Goal: Task Accomplishment & Management: Complete application form

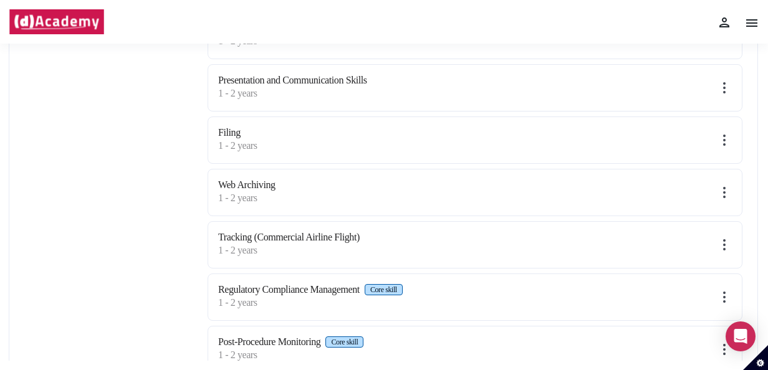
scroll to position [623, 0]
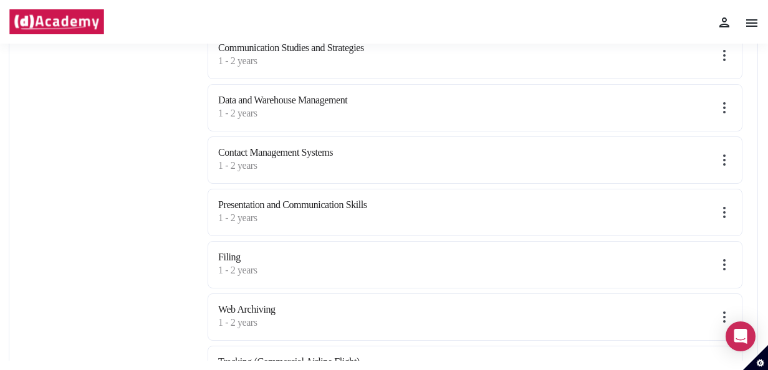
click at [266, 211] on label "1 - 2 years" at bounding box center [292, 218] width 149 height 15
click at [722, 208] on img at bounding box center [724, 212] width 15 height 15
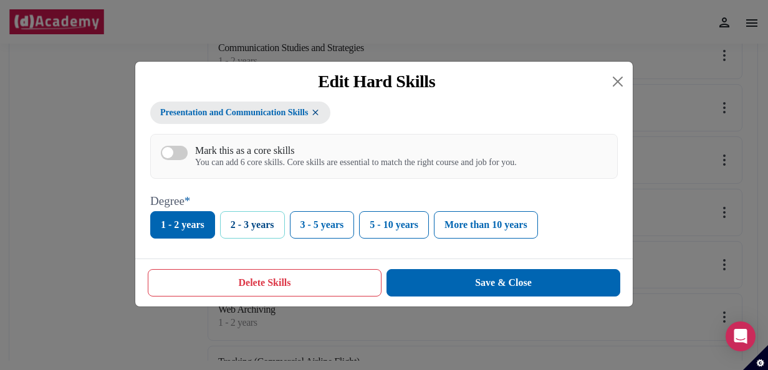
click at [246, 221] on button "2 - 3 years" at bounding box center [252, 224] width 65 height 27
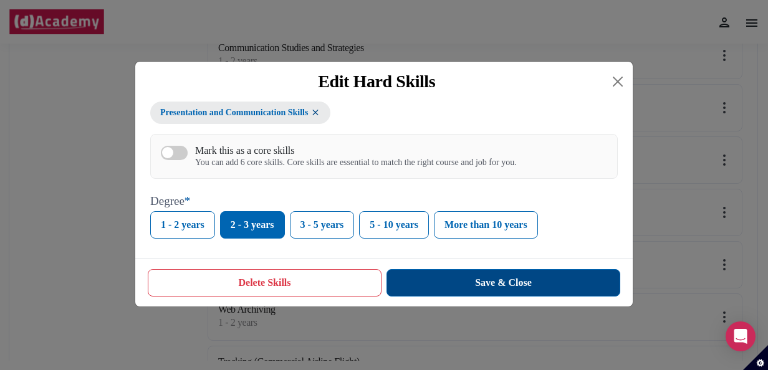
click at [501, 287] on button "Save & Close" at bounding box center [504, 282] width 234 height 27
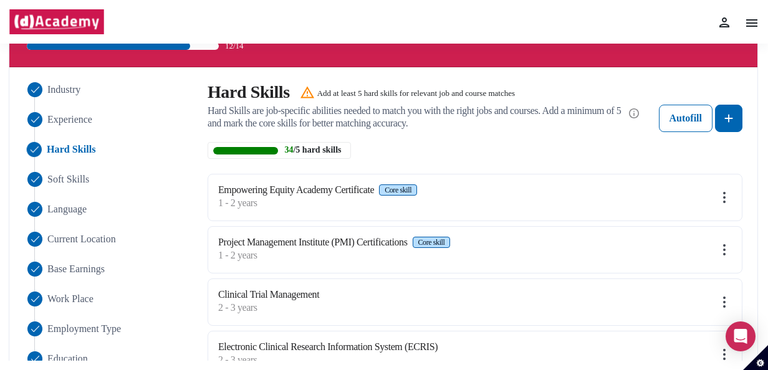
scroll to position [125, 0]
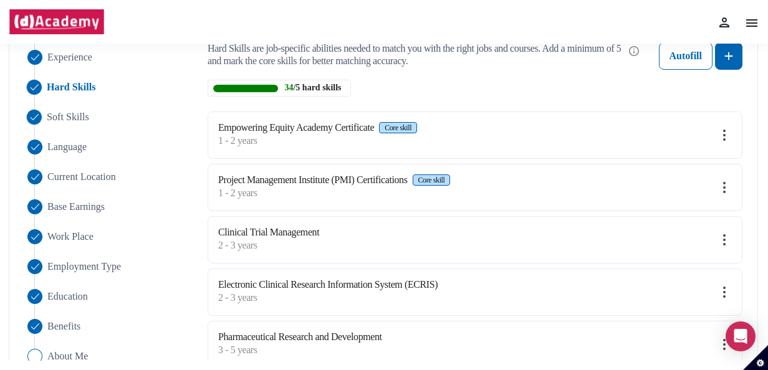
click at [85, 120] on span "Soft Skills" at bounding box center [68, 117] width 42 height 15
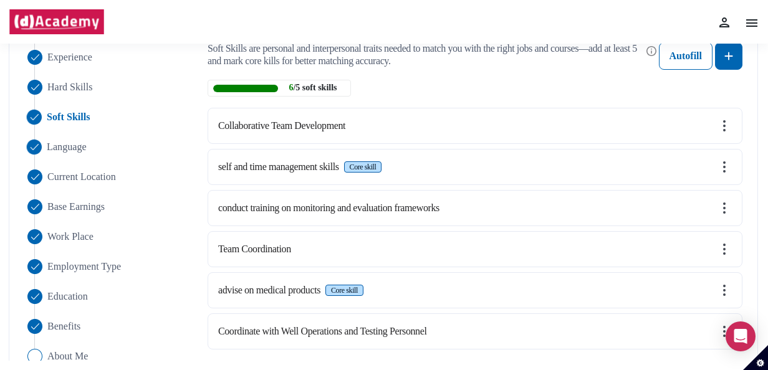
click at [66, 145] on span "Language" at bounding box center [67, 147] width 40 height 15
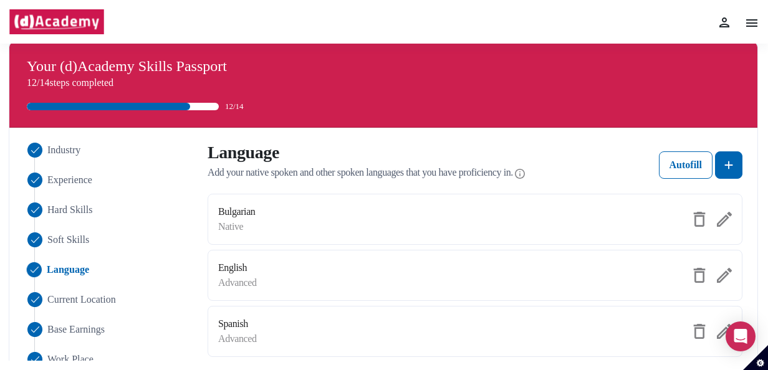
scroll to position [0, 0]
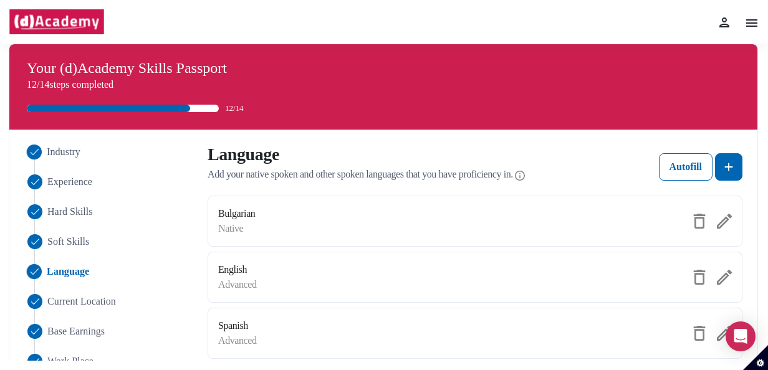
click at [67, 153] on span "Industry" at bounding box center [64, 152] width 34 height 15
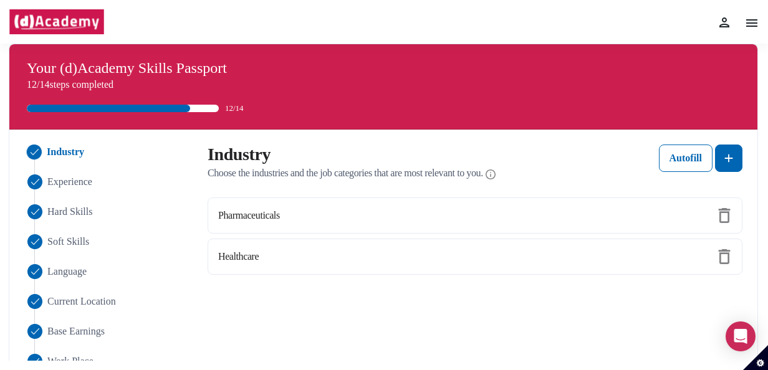
click at [748, 34] on div "Home My passport Learning Job matches Messages Notifications 0 Settings Feedbac…" at bounding box center [384, 22] width 751 height 44
click at [751, 28] on img at bounding box center [751, 23] width 15 height 15
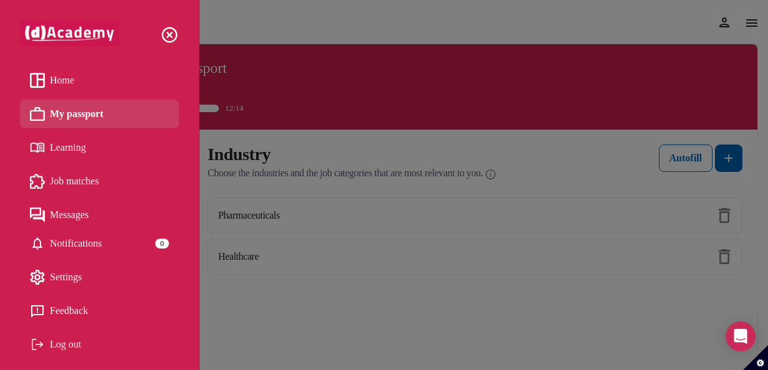
click at [87, 77] on link "Home" at bounding box center [99, 80] width 139 height 19
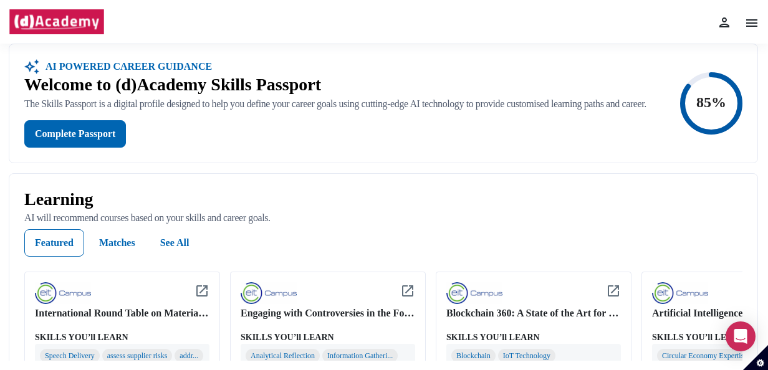
click at [751, 30] on img at bounding box center [751, 23] width 15 height 15
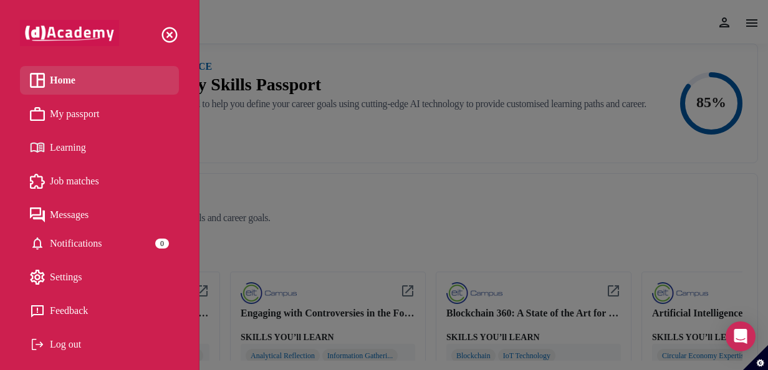
click at [151, 117] on link "My passport" at bounding box center [99, 114] width 139 height 19
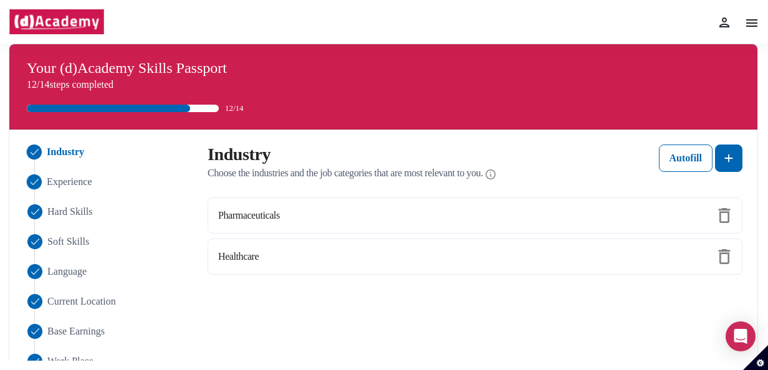
click at [62, 183] on span "Experience" at bounding box center [70, 182] width 46 height 15
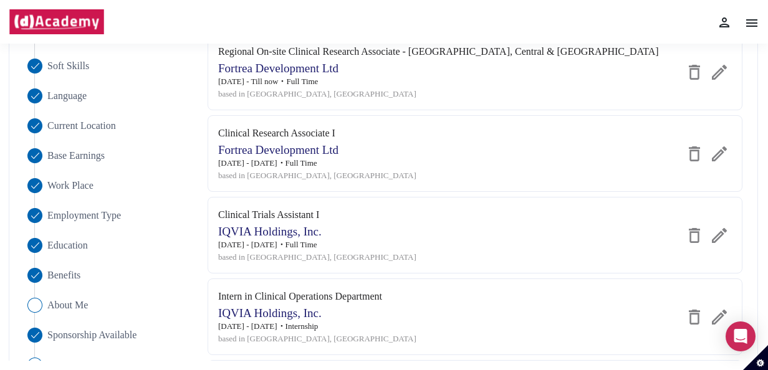
scroll to position [62, 0]
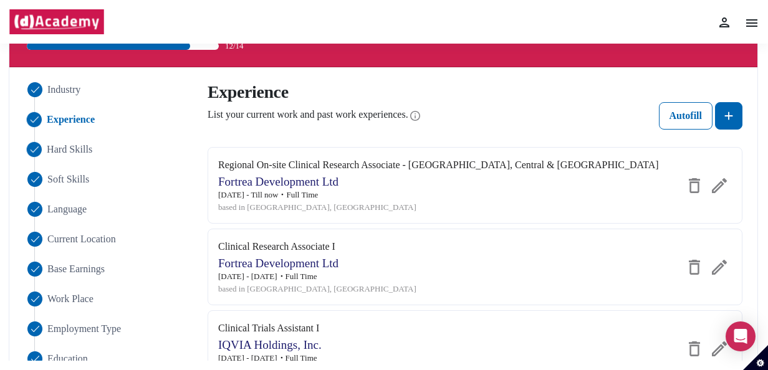
click at [63, 151] on span "Hard Skills" at bounding box center [70, 149] width 46 height 15
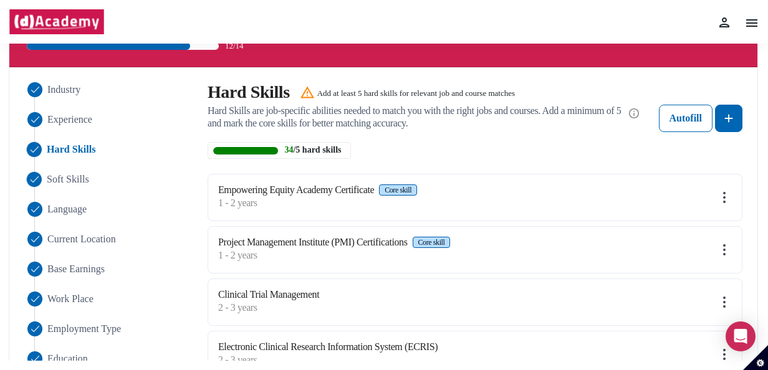
click at [67, 179] on span "Soft Skills" at bounding box center [68, 179] width 42 height 15
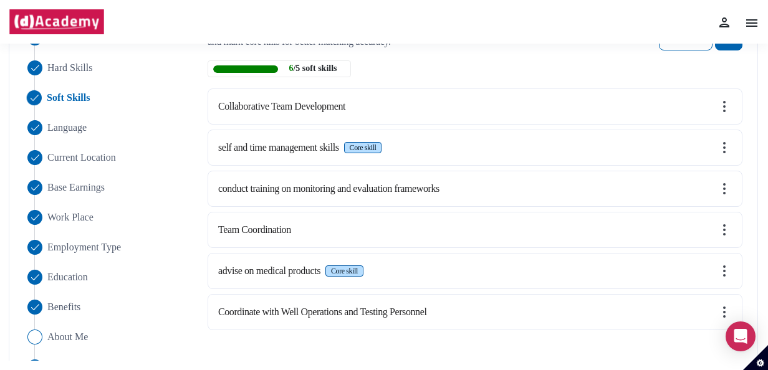
scroll to position [125, 0]
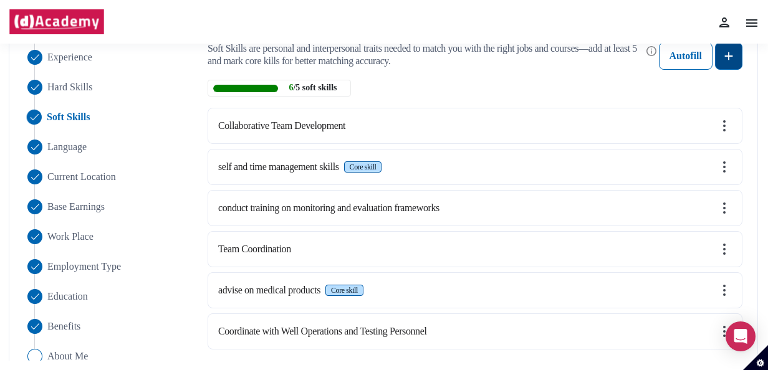
click at [728, 65] on button at bounding box center [728, 55] width 27 height 27
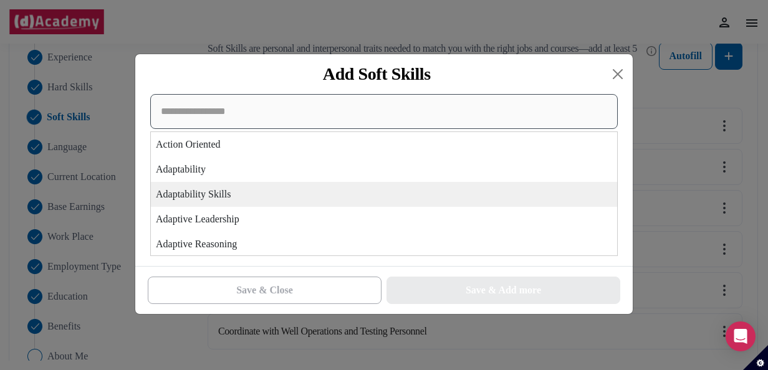
click at [309, 193] on div "Action Oriented Adaptability Adaptability Skills Adaptive Leadership Adaptive R…" at bounding box center [384, 175] width 468 height 162
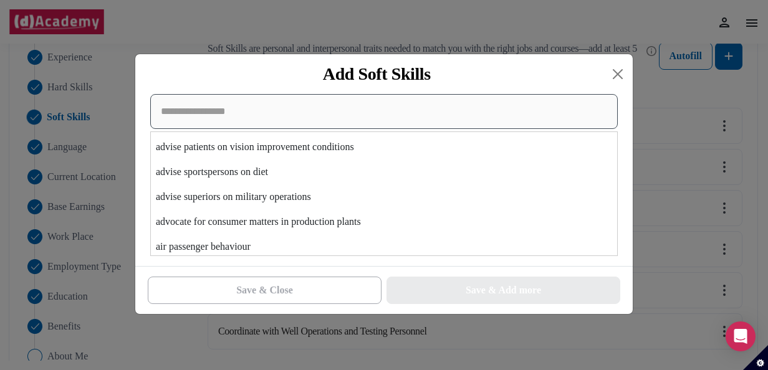
scroll to position [6608, 0]
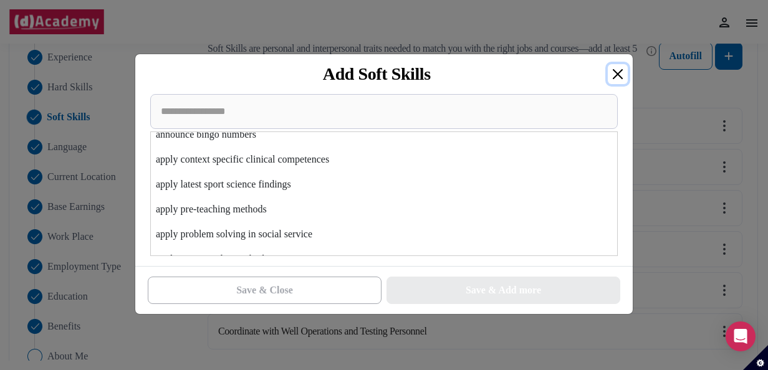
click at [610, 77] on button "Close" at bounding box center [618, 74] width 20 height 20
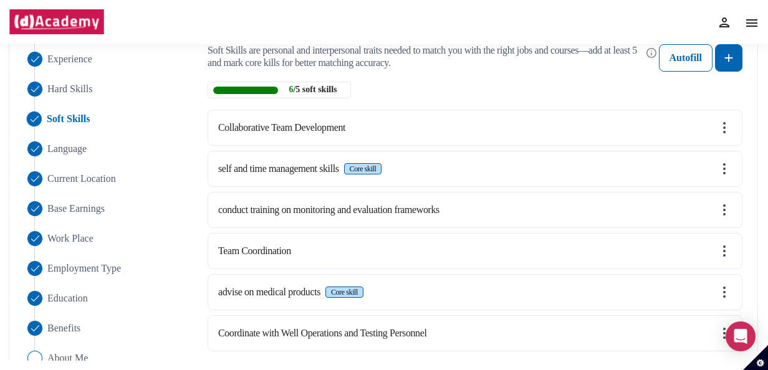
scroll to position [202, 0]
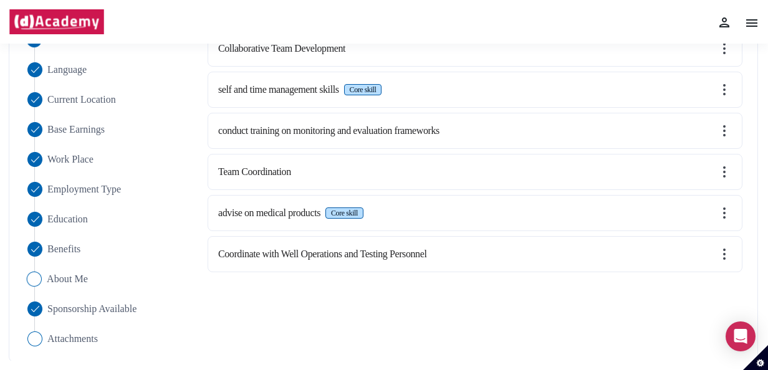
click at [69, 279] on span "About Me" at bounding box center [67, 279] width 41 height 15
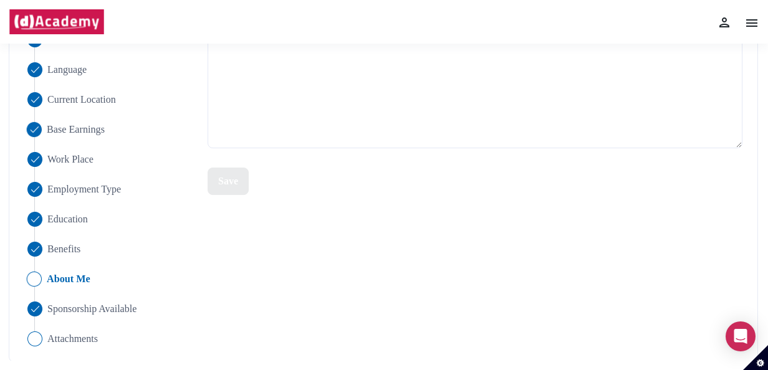
click at [96, 130] on span "Base Earnings" at bounding box center [76, 129] width 58 height 15
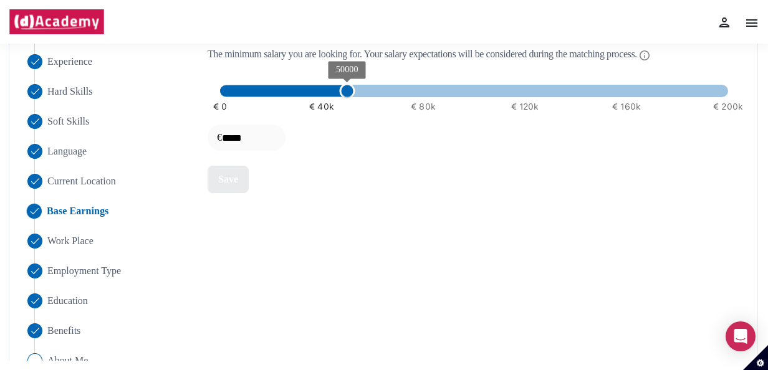
scroll to position [140, 0]
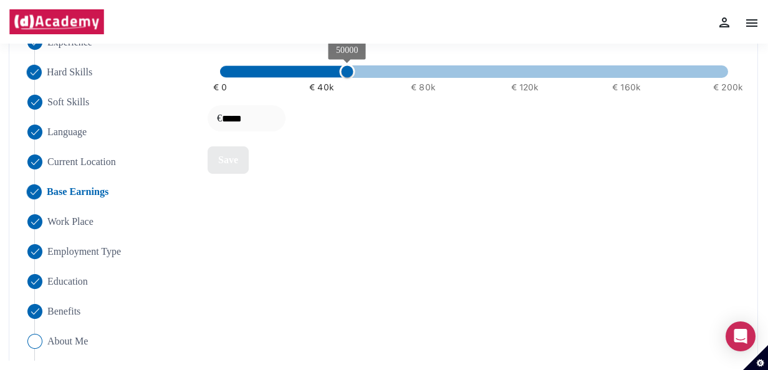
click at [80, 74] on span "Hard Skills" at bounding box center [70, 72] width 46 height 15
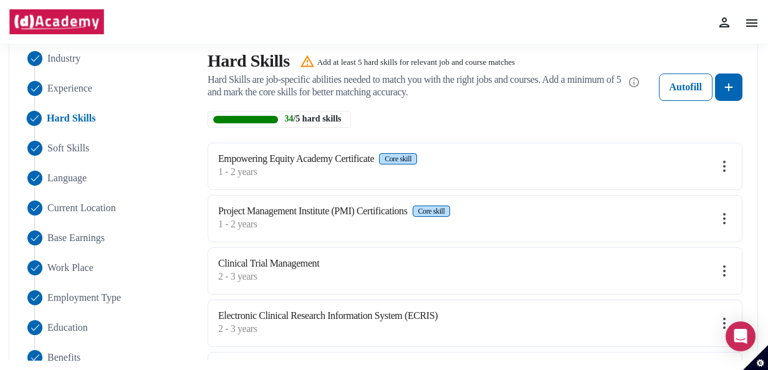
scroll to position [15, 0]
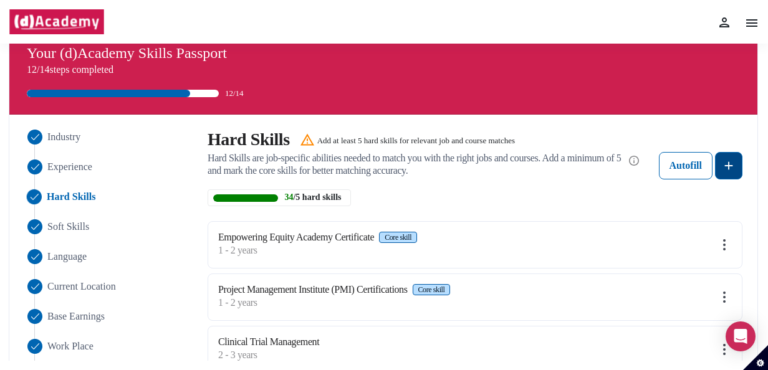
click at [731, 165] on img at bounding box center [728, 165] width 15 height 15
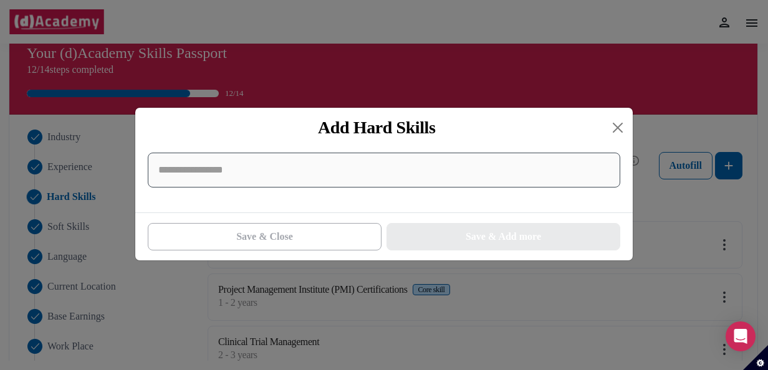
click at [302, 163] on input at bounding box center [384, 170] width 473 height 35
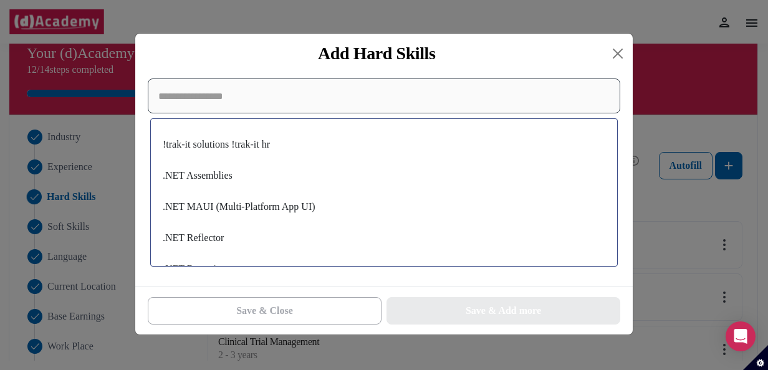
paste input "**********"
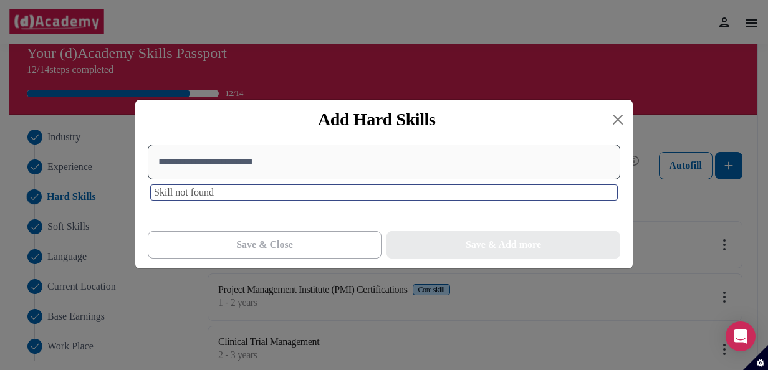
click at [287, 156] on input "**********" at bounding box center [384, 162] width 473 height 35
drag, startPoint x: 214, startPoint y: 167, endPoint x: 287, endPoint y: 165, distance: 72.4
click at [287, 165] on input "**********" at bounding box center [384, 162] width 473 height 35
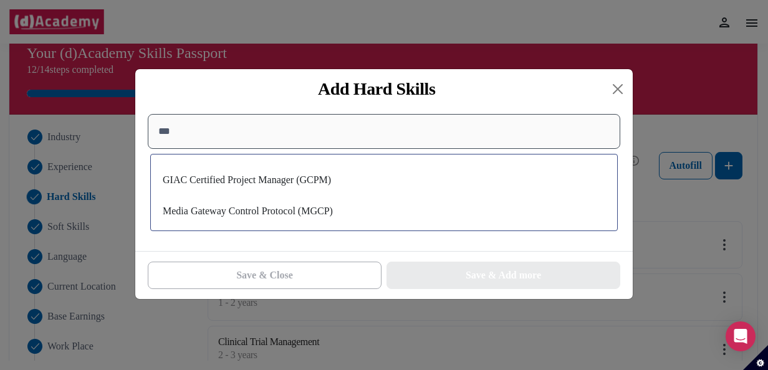
click at [168, 132] on input "***" at bounding box center [384, 131] width 473 height 35
click at [176, 131] on input "***" at bounding box center [384, 131] width 473 height 35
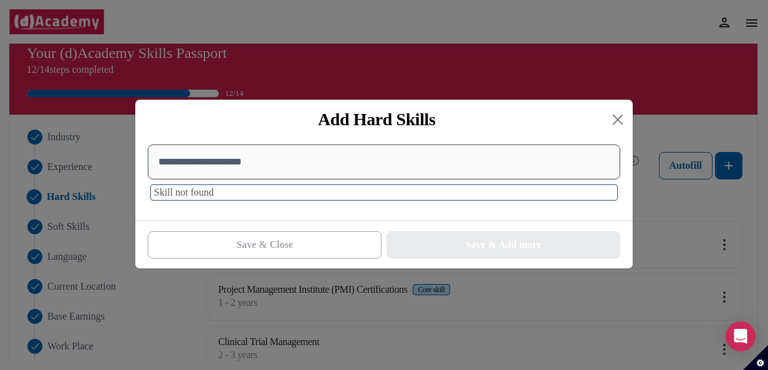
click at [170, 171] on input "**********" at bounding box center [384, 162] width 473 height 35
click at [221, 170] on input "**********" at bounding box center [384, 162] width 473 height 35
type input "********"
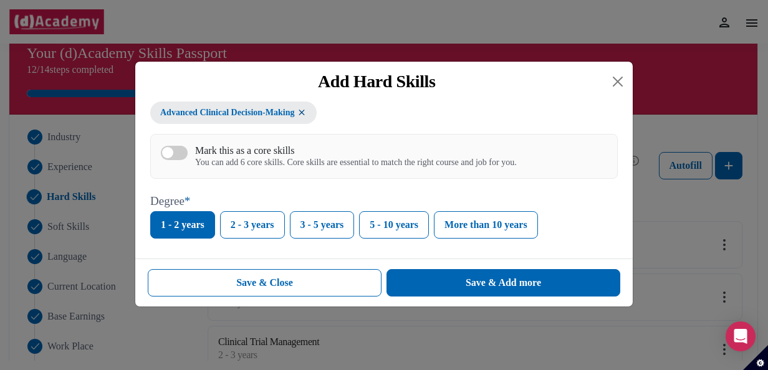
click at [307, 115] on img at bounding box center [302, 112] width 10 height 11
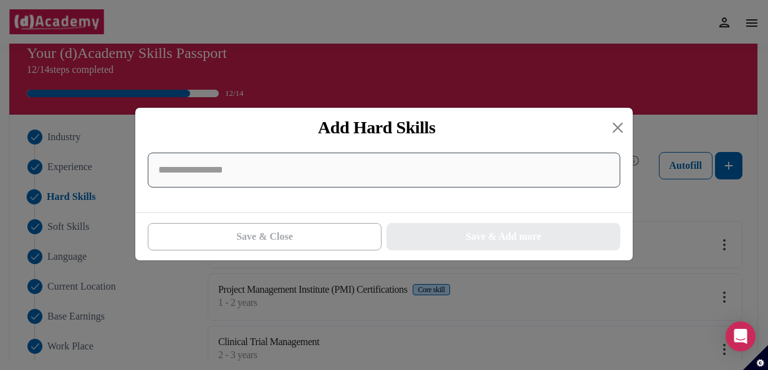
click at [259, 170] on input at bounding box center [384, 170] width 473 height 35
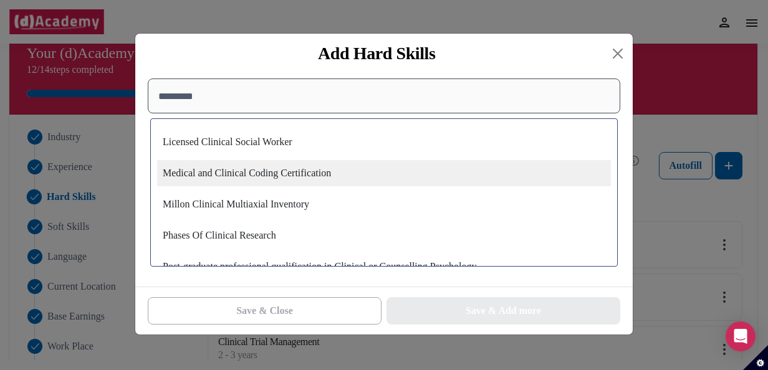
scroll to position [1185, 0]
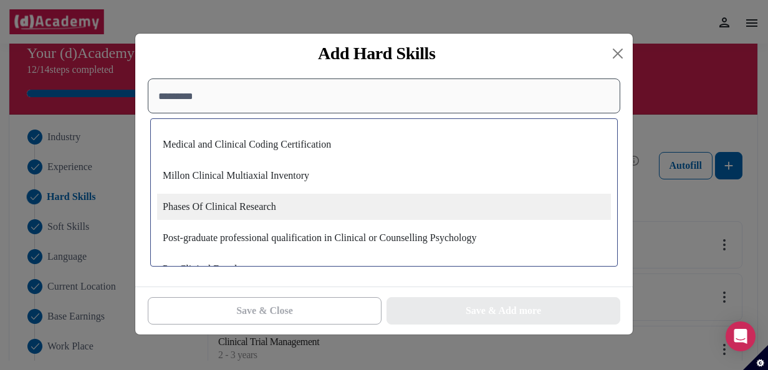
type input "********"
click at [248, 209] on div "Phases Of Clinical Research" at bounding box center [384, 207] width 454 height 26
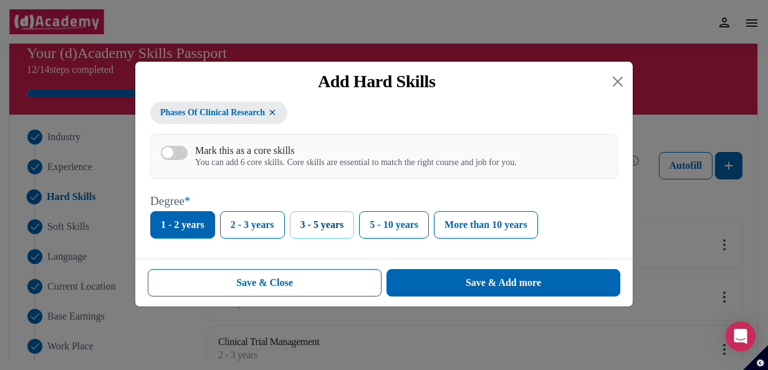
click at [308, 227] on button "3 - 5 years" at bounding box center [322, 224] width 65 height 27
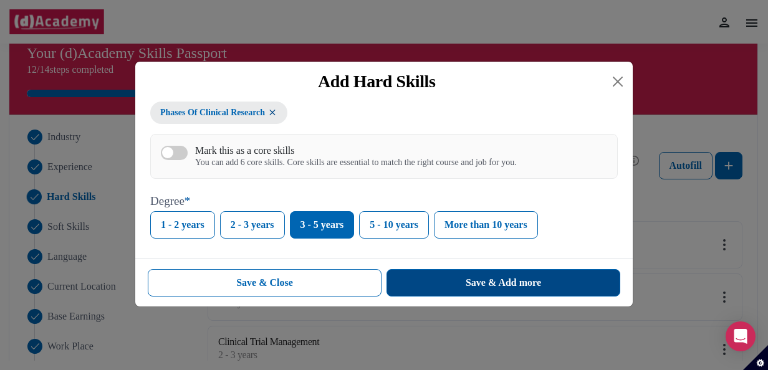
click at [436, 283] on button "Save & Add more" at bounding box center [504, 282] width 234 height 27
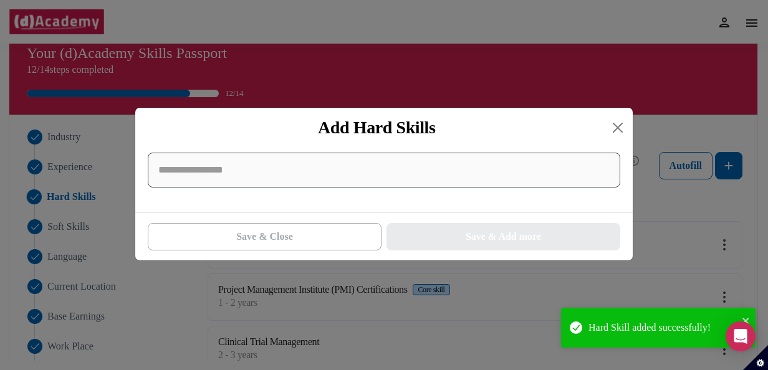
click at [333, 166] on input at bounding box center [384, 170] width 473 height 35
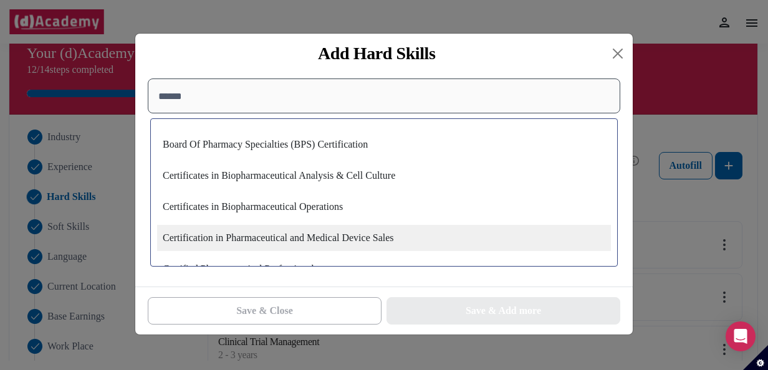
scroll to position [187, 0]
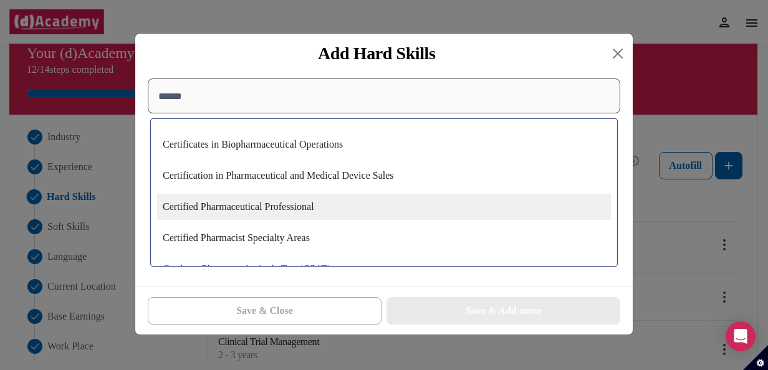
type input "******"
click at [299, 216] on div "Certified Pharmaceutical Professional" at bounding box center [384, 207] width 454 height 26
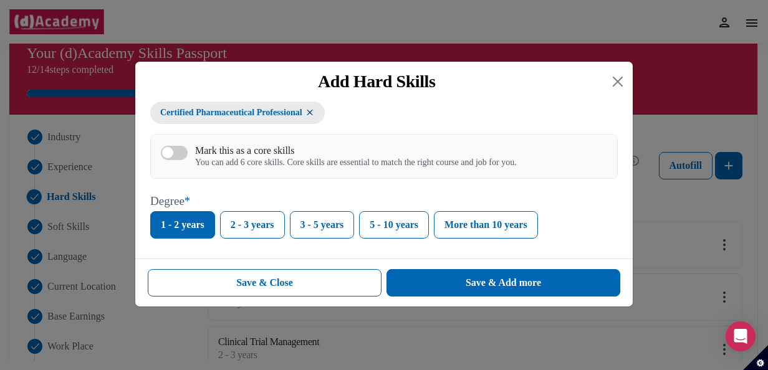
click at [176, 153] on button "Mark this as a core skills You can add 6 core skills. Core skills are essential…" at bounding box center [174, 153] width 27 height 14
click at [314, 227] on button "3 - 5 years" at bounding box center [322, 224] width 65 height 27
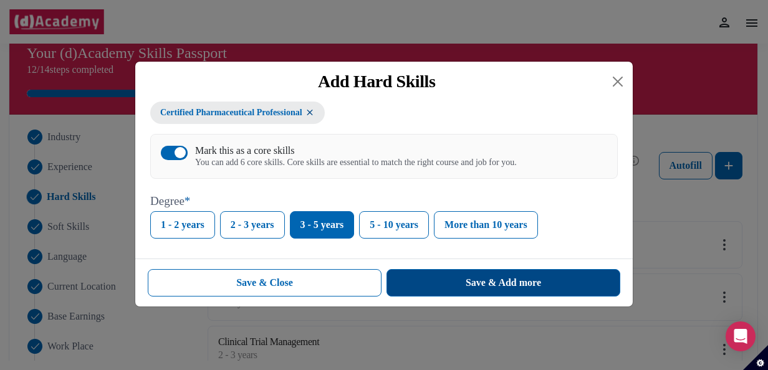
click at [467, 274] on button "Save & Add more" at bounding box center [504, 282] width 234 height 27
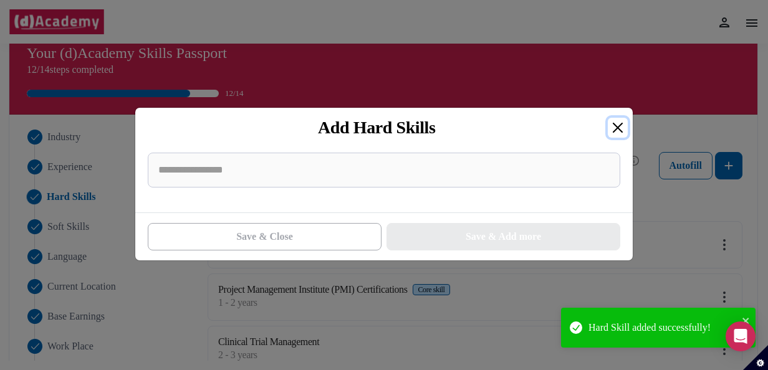
click at [616, 130] on button "Close" at bounding box center [618, 128] width 20 height 20
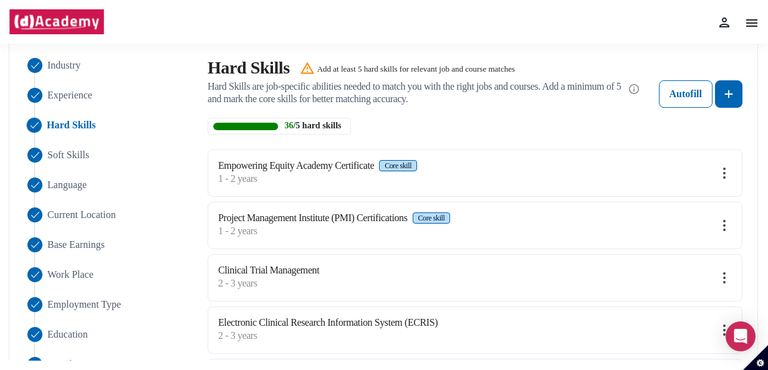
scroll to position [15, 0]
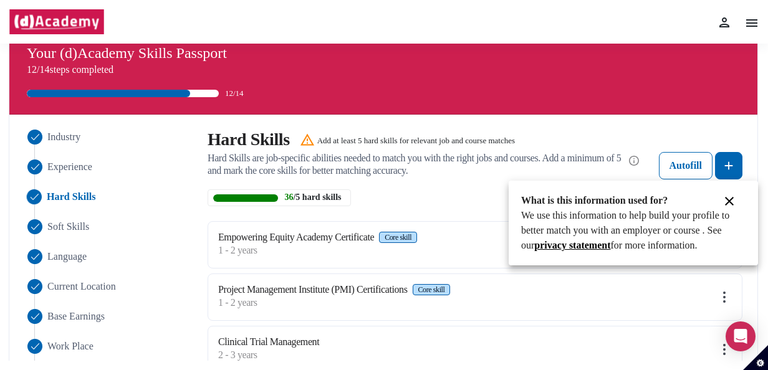
click at [733, 166] on div at bounding box center [384, 185] width 768 height 370
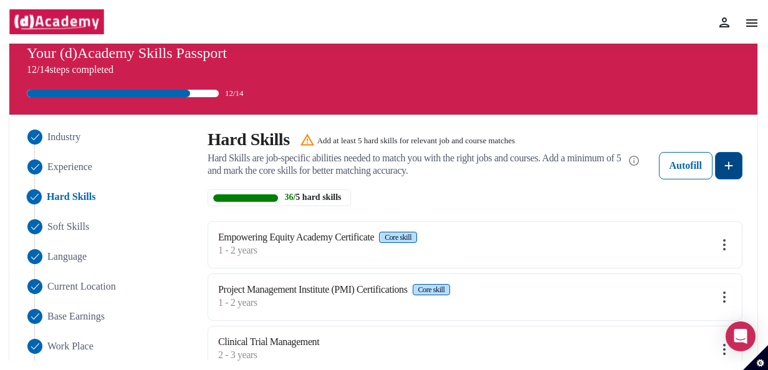
click at [728, 171] on img at bounding box center [728, 165] width 15 height 15
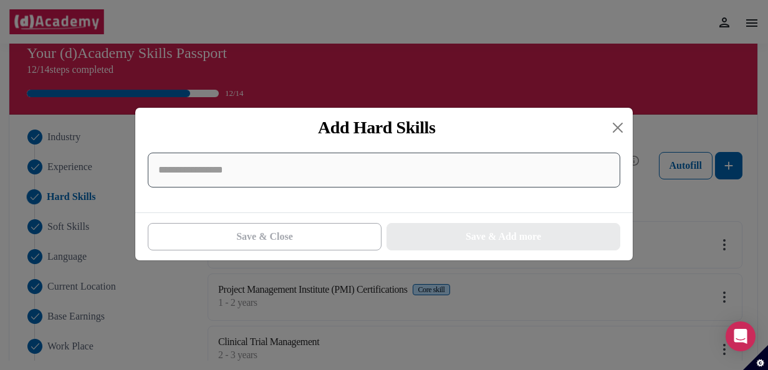
click at [322, 175] on input at bounding box center [384, 170] width 473 height 35
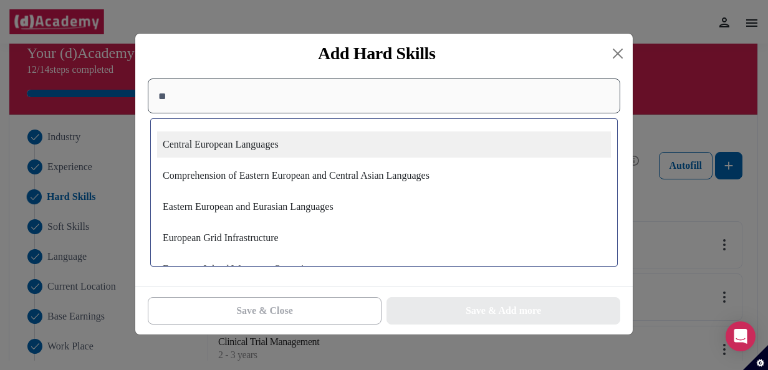
type input "*"
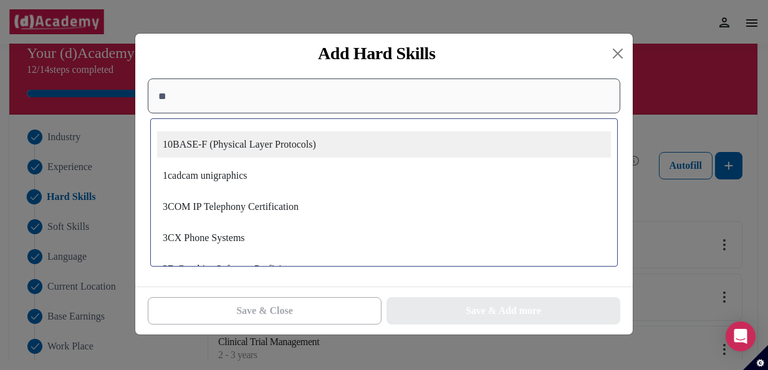
type input "*"
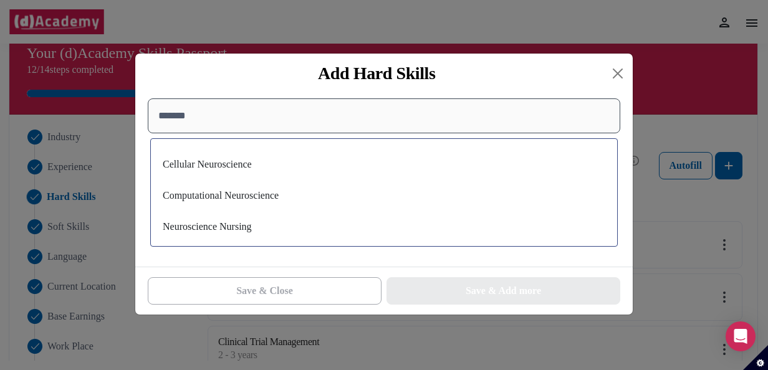
click at [175, 121] on input "*******" at bounding box center [384, 116] width 473 height 35
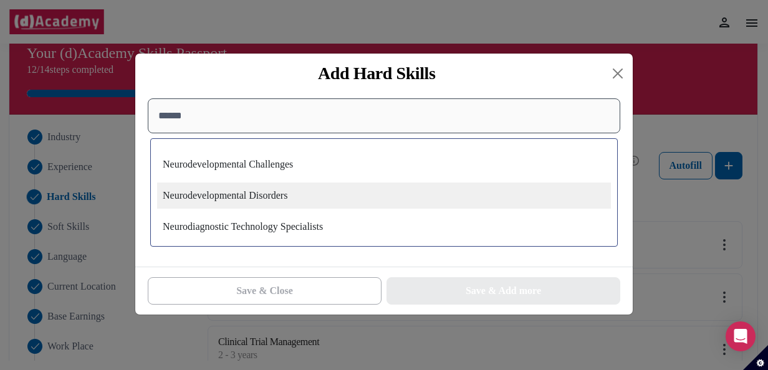
type input "******"
click at [277, 193] on div "Neurodevelopmental Disorders" at bounding box center [384, 196] width 454 height 26
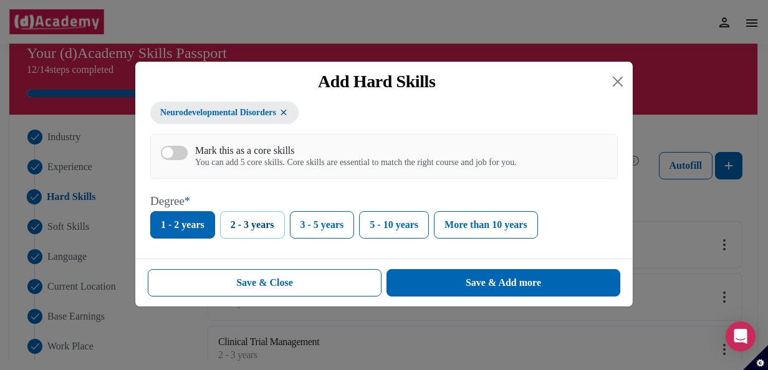
click at [240, 228] on button "2 - 3 years" at bounding box center [252, 224] width 65 height 27
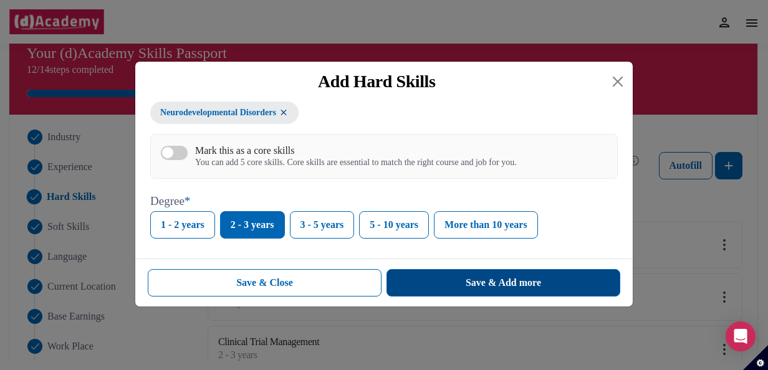
click at [508, 292] on button "Save & Add more" at bounding box center [504, 282] width 234 height 27
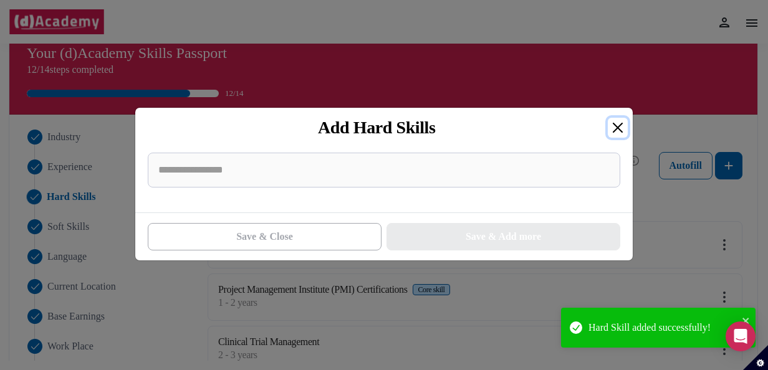
click at [616, 127] on button "Close" at bounding box center [618, 128] width 20 height 20
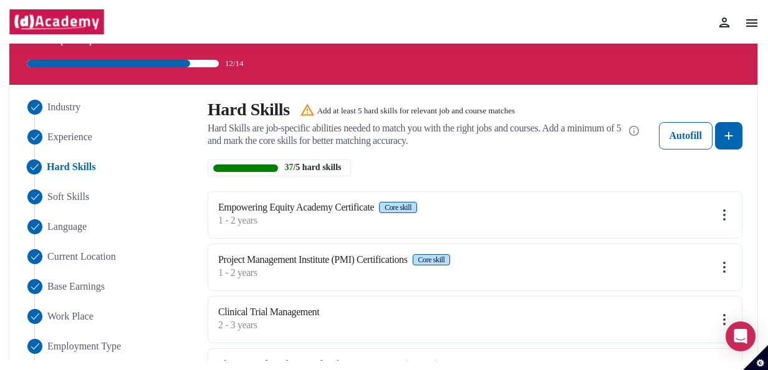
scroll to position [0, 0]
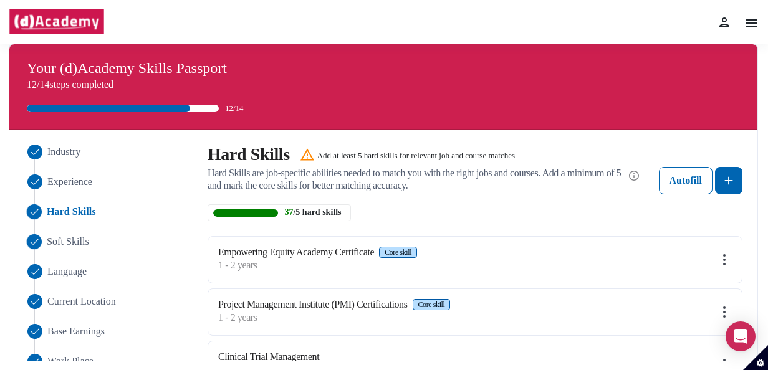
click at [40, 237] on img "Close" at bounding box center [34, 241] width 15 height 15
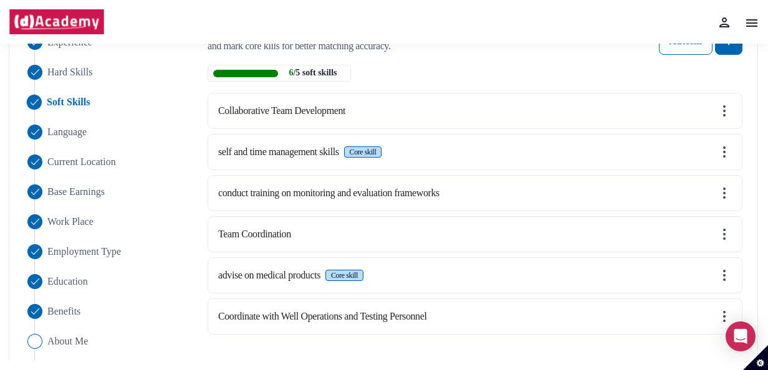
scroll to position [77, 0]
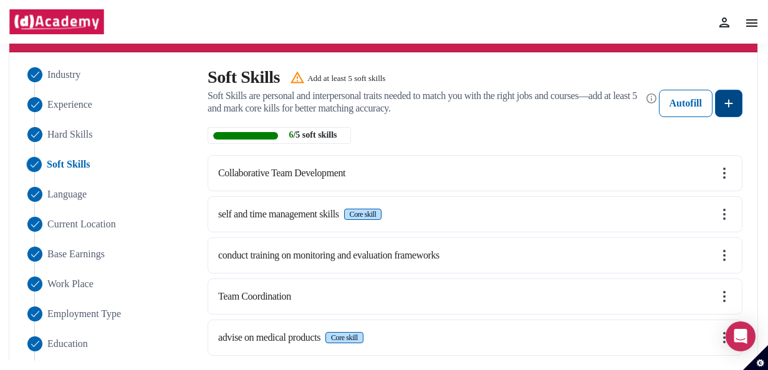
click at [737, 100] on button at bounding box center [728, 103] width 27 height 27
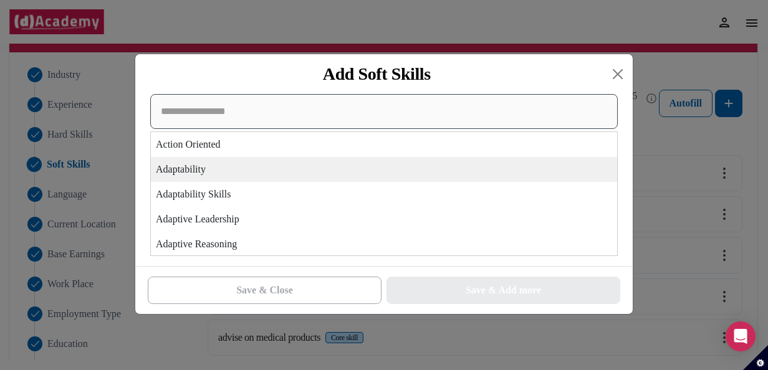
click at [298, 165] on div "Action Oriented Adaptability Adaptability Skills Adaptive Leadership Adaptive R…" at bounding box center [384, 175] width 468 height 162
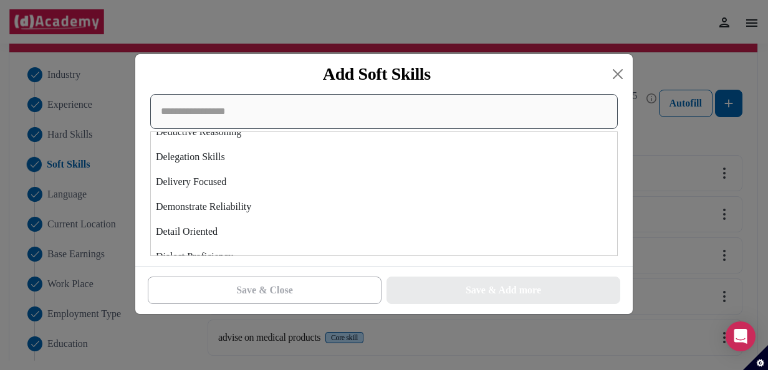
scroll to position [1496, 0]
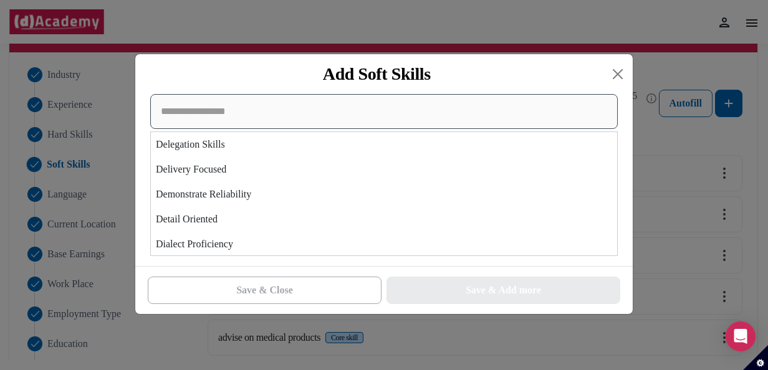
paste input "**********"
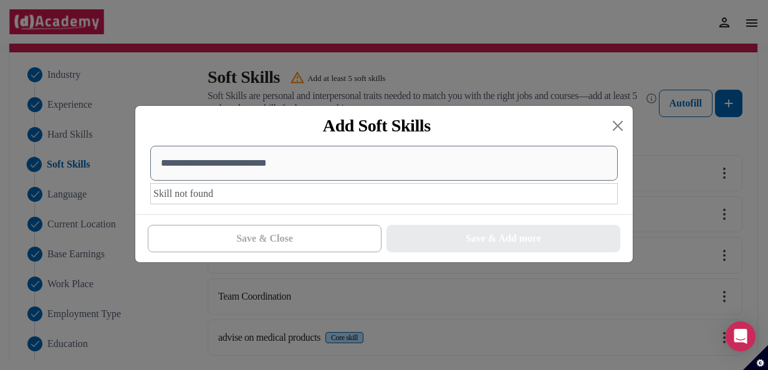
scroll to position [0, 0]
drag, startPoint x: 245, startPoint y: 117, endPoint x: 246, endPoint y: 111, distance: 6.3
click at [246, 111] on div "Add Soft Skills" at bounding box center [383, 126] width 497 height 40
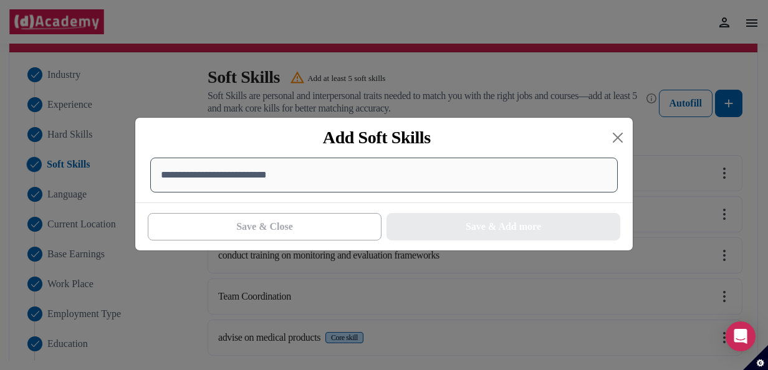
click at [267, 174] on input "**********" at bounding box center [384, 175] width 468 height 35
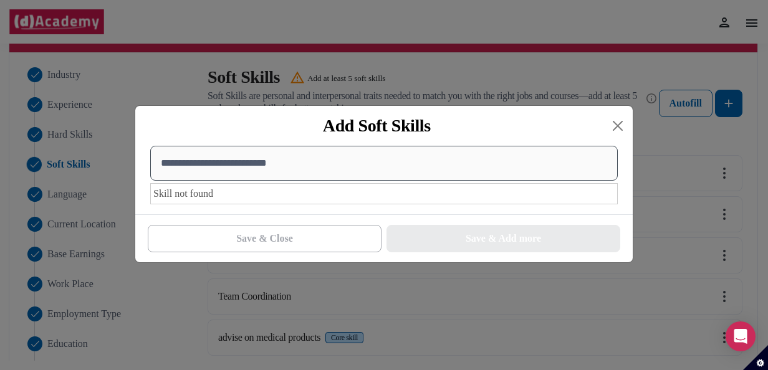
drag, startPoint x: 225, startPoint y: 165, endPoint x: 138, endPoint y: 161, distance: 87.4
click at [138, 161] on div "**********" at bounding box center [383, 180] width 497 height 69
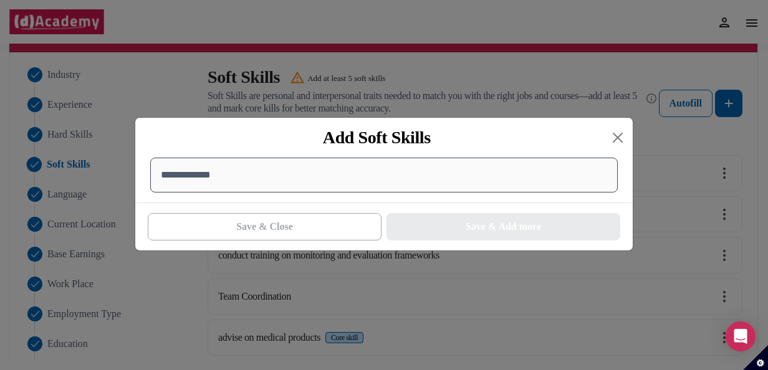
click at [272, 165] on input "**********" at bounding box center [384, 175] width 468 height 35
type input "*"
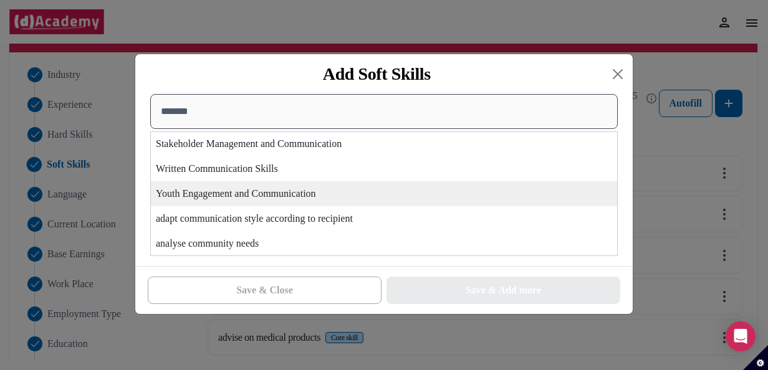
scroll to position [287, 0]
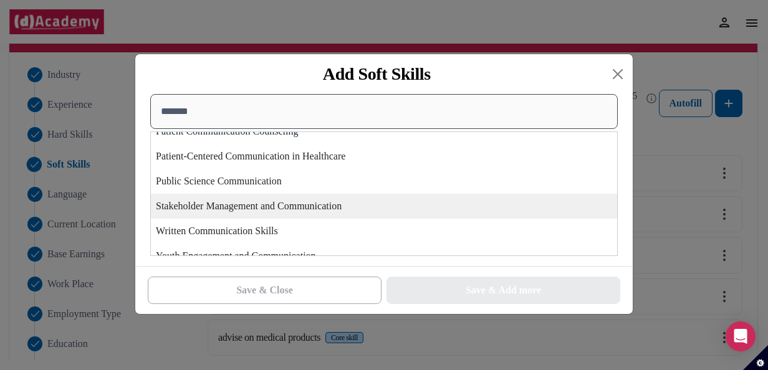
type input "*******"
click at [365, 211] on div "Stakeholder Management and Communication" at bounding box center [384, 206] width 466 height 25
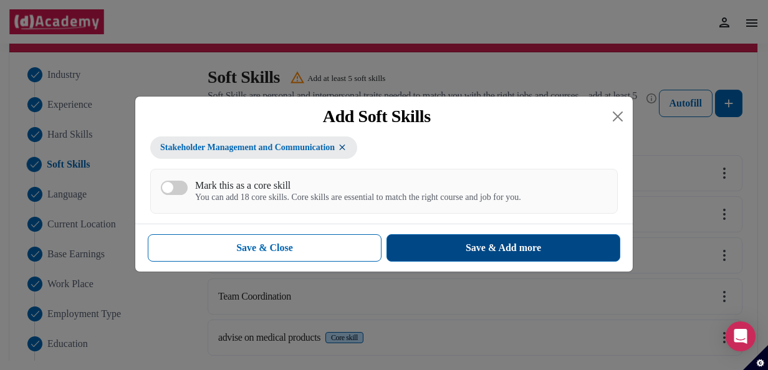
click at [476, 244] on div "Save & Add more" at bounding box center [503, 248] width 75 height 15
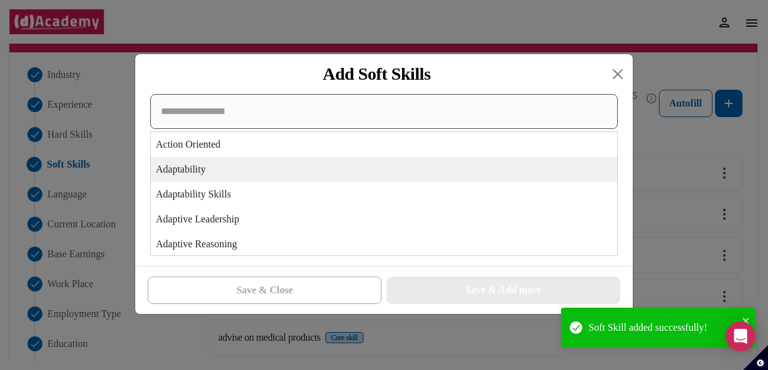
click at [521, 183] on div "Action Oriented Adaptability Adaptability Skills Adaptive Leadership Adaptive R…" at bounding box center [384, 175] width 468 height 162
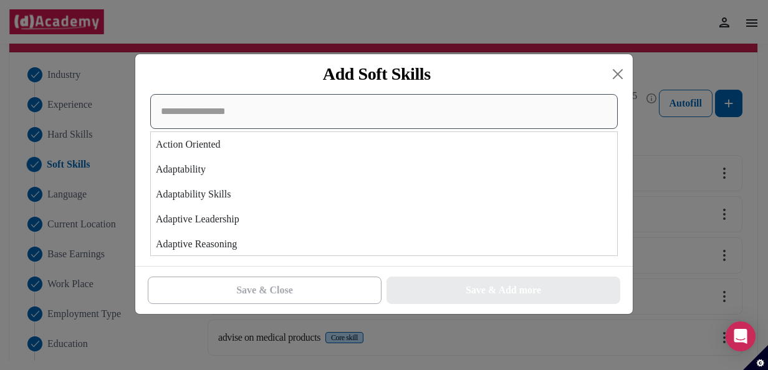
click at [479, 117] on input at bounding box center [384, 111] width 468 height 35
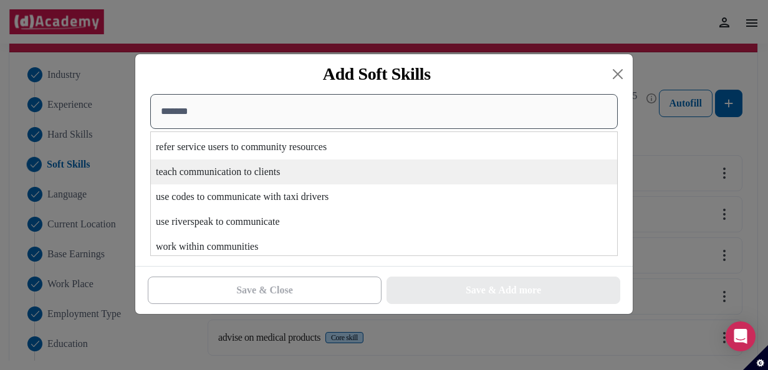
scroll to position [1322, 0]
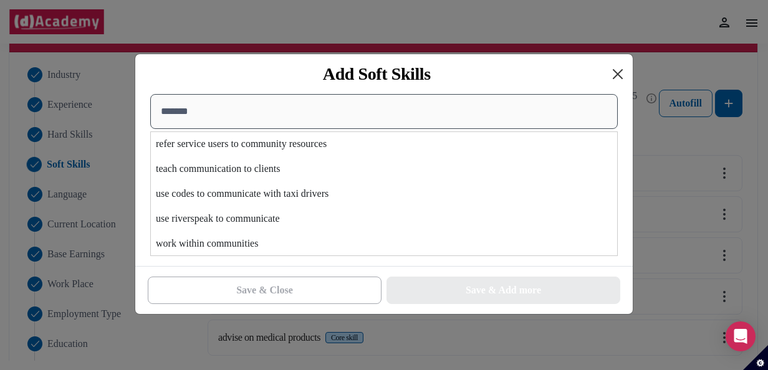
type input "*******"
click at [612, 70] on button "Close" at bounding box center [618, 74] width 20 height 20
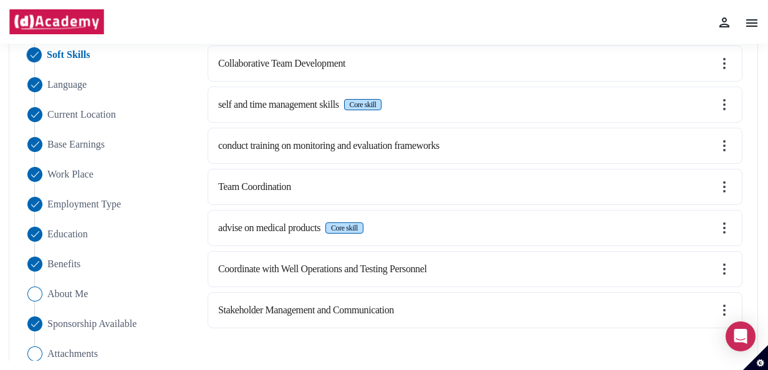
scroll to position [202, 0]
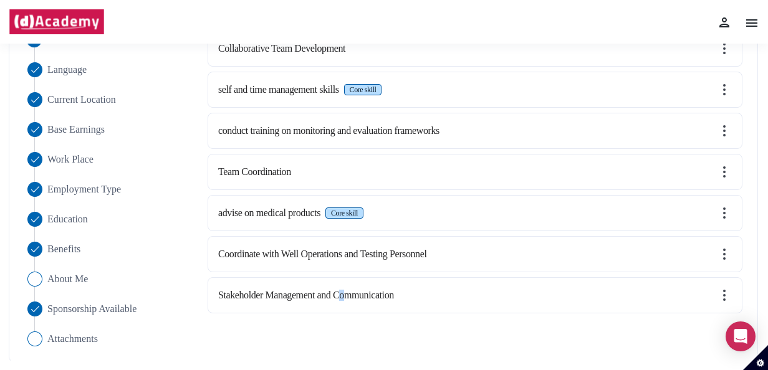
click at [355, 290] on label "Stakeholder Management and Communication" at bounding box center [306, 295] width 176 height 11
click at [734, 294] on div "Stakeholder Management and Communication" at bounding box center [475, 295] width 535 height 36
click at [727, 293] on img at bounding box center [724, 295] width 15 height 15
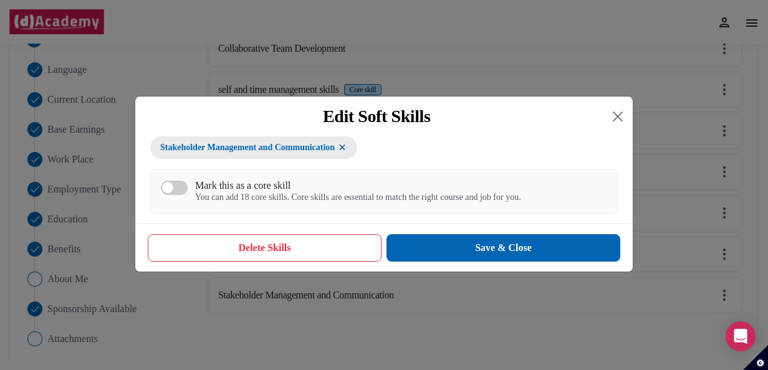
click at [173, 187] on button "Mark this as a core skill You can add 18 core skills. Core skills are essential…" at bounding box center [174, 188] width 27 height 14
click at [175, 188] on div "button" at bounding box center [180, 187] width 11 height 11
click at [175, 188] on button "Mark this as a core skill You can add 18 core skills. Core skills are essential…" at bounding box center [174, 188] width 27 height 14
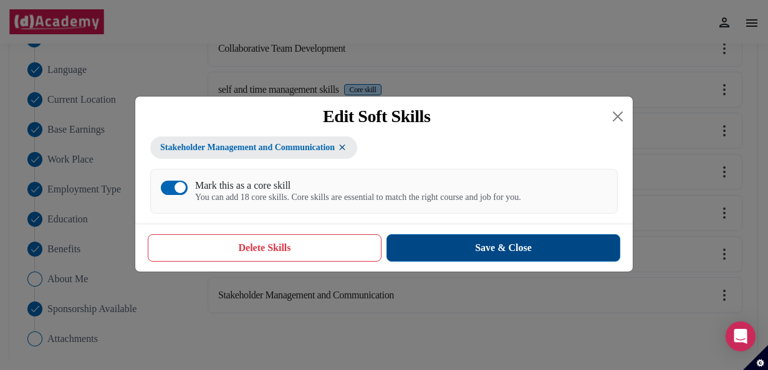
click at [538, 254] on button "Save & Close" at bounding box center [504, 247] width 234 height 27
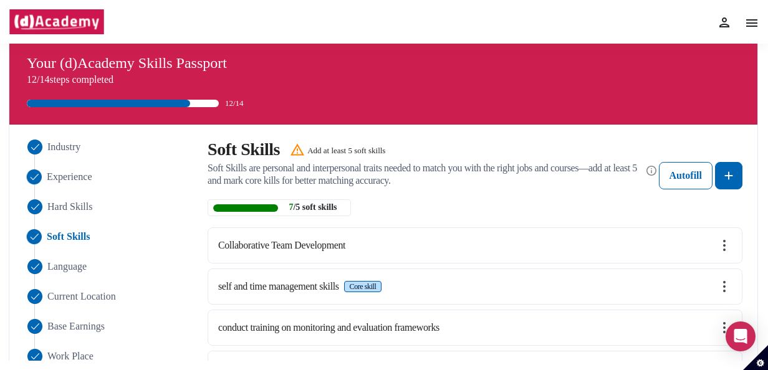
scroll to position [0, 0]
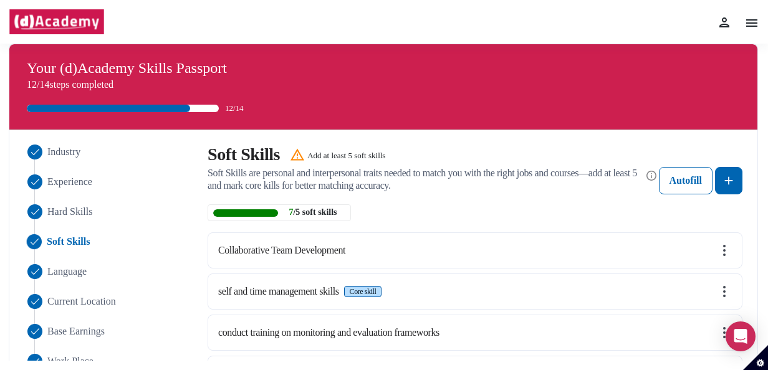
click at [757, 24] on img at bounding box center [751, 23] width 15 height 15
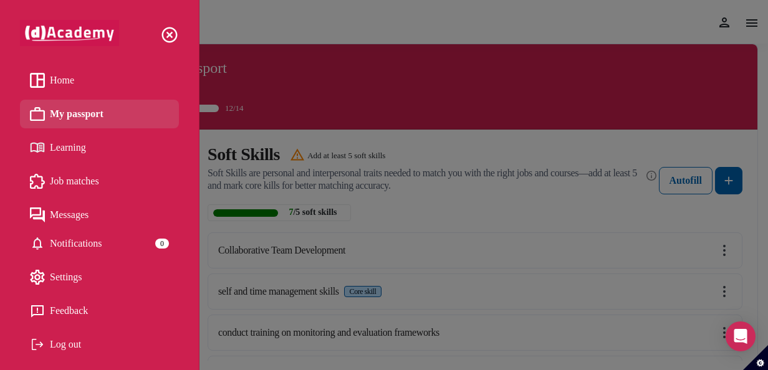
click at [70, 78] on span "Home" at bounding box center [62, 80] width 24 height 19
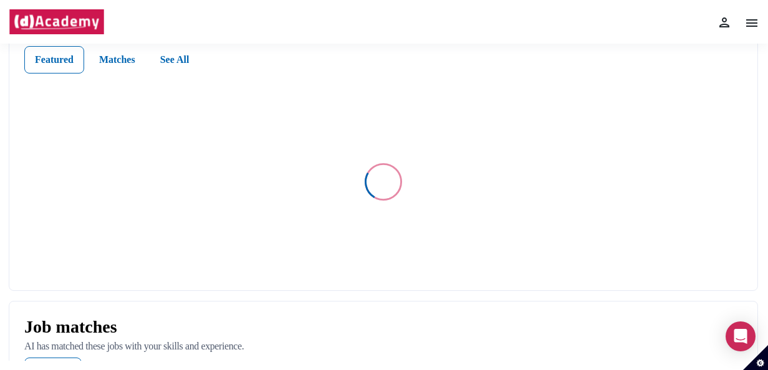
scroll to position [187, 0]
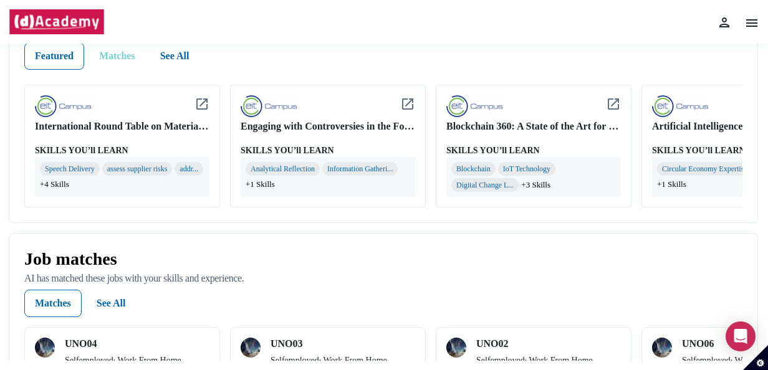
click at [105, 64] on div "Matches" at bounding box center [117, 56] width 36 height 15
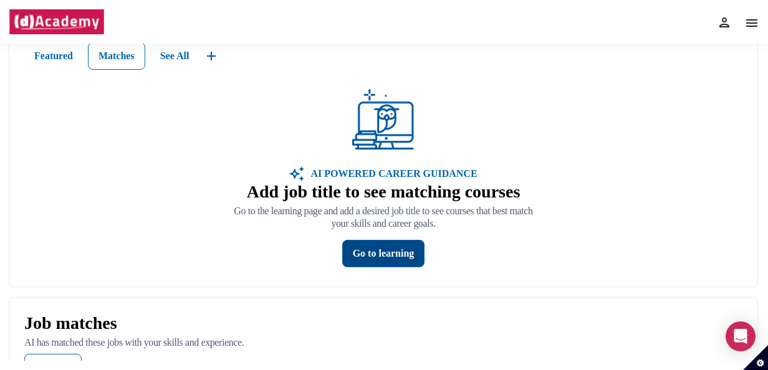
click at [371, 261] on div "Go to learning" at bounding box center [384, 253] width 62 height 15
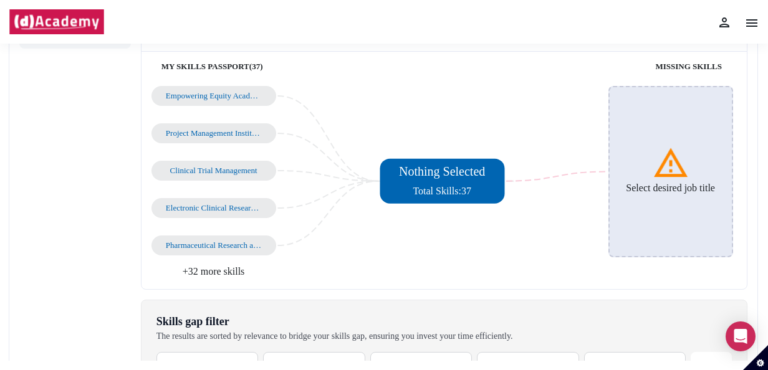
scroll to position [125, 0]
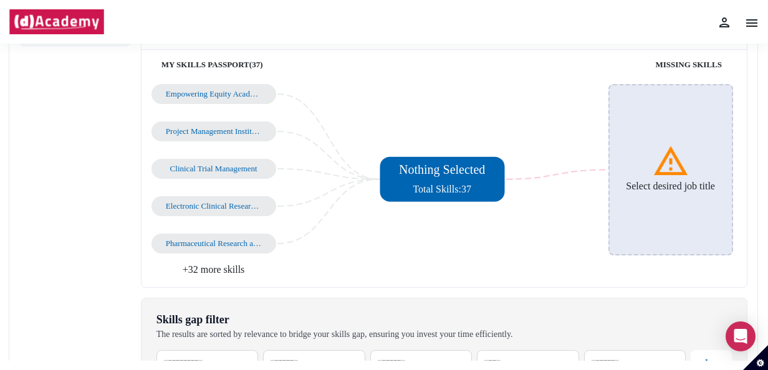
click at [674, 177] on img at bounding box center [670, 161] width 37 height 37
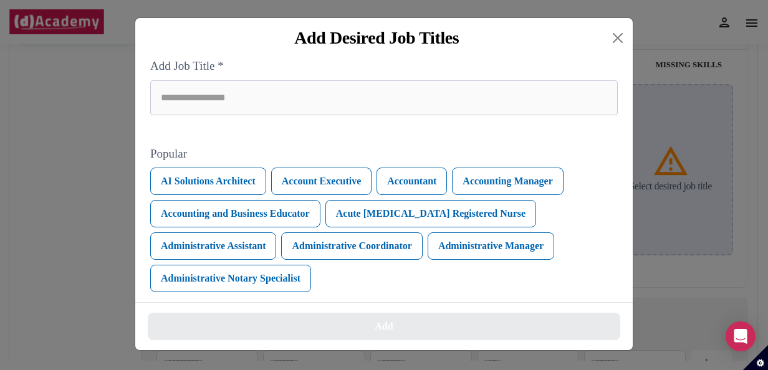
scroll to position [4, 0]
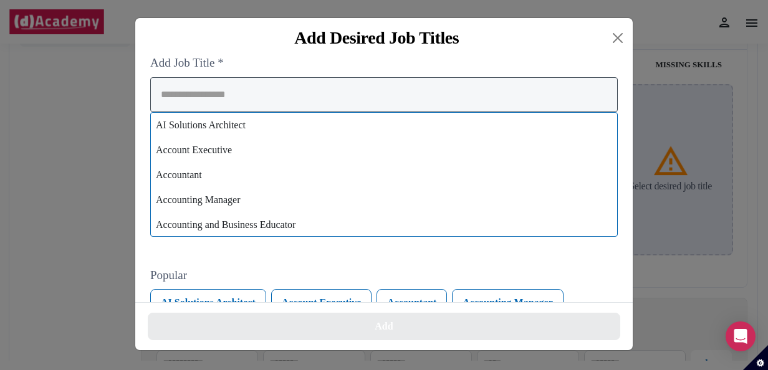
click at [312, 105] on input "search" at bounding box center [384, 94] width 468 height 35
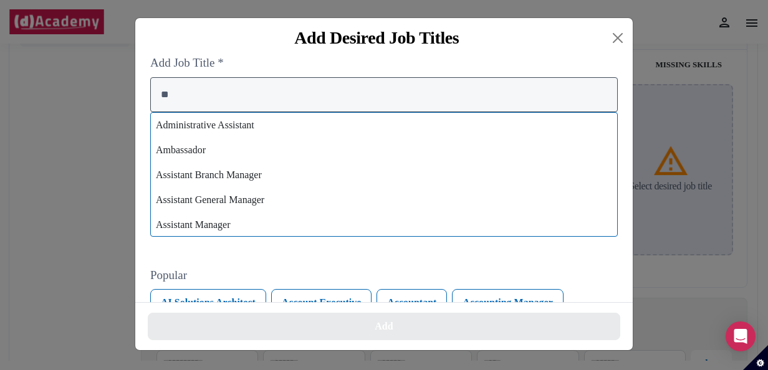
type input "*"
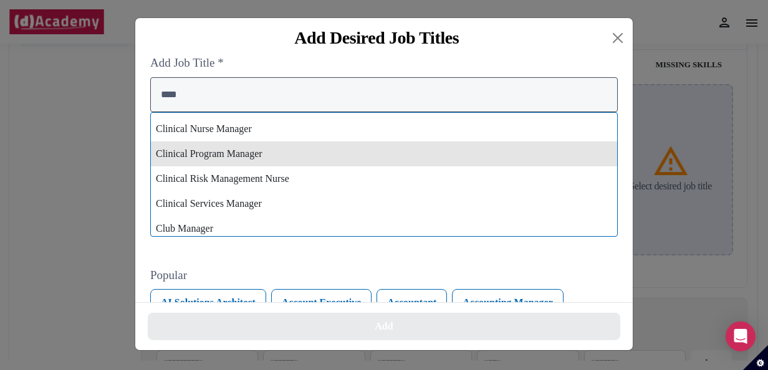
scroll to position [748, 0]
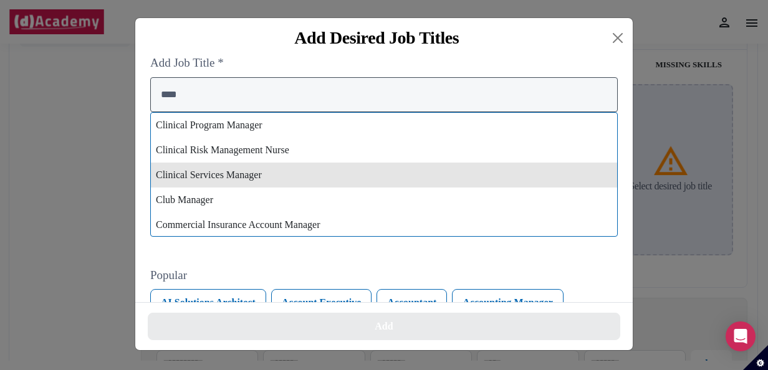
type input "****"
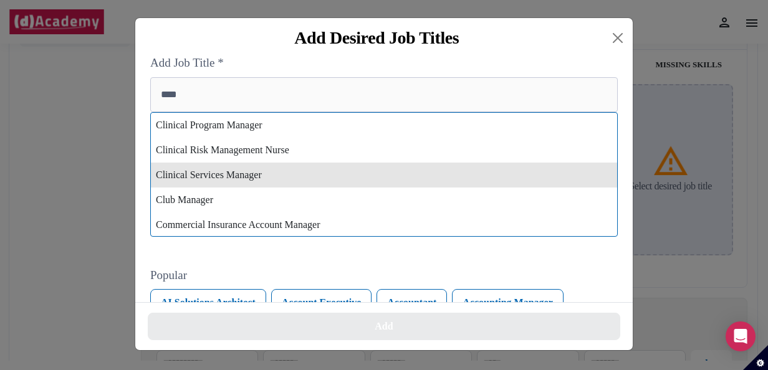
click at [261, 180] on div "Clinical Services Manager" at bounding box center [384, 175] width 466 height 25
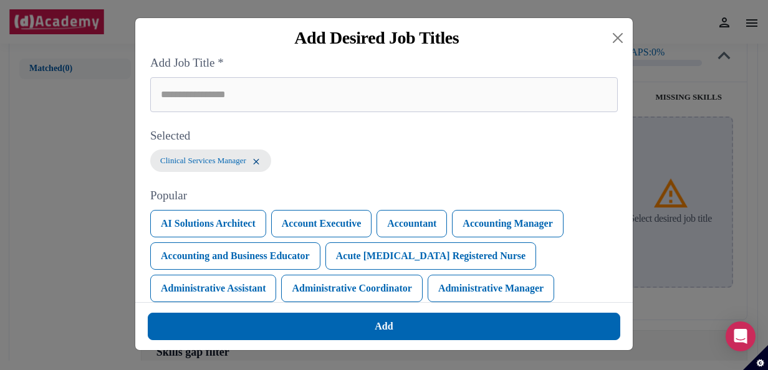
scroll to position [157, 0]
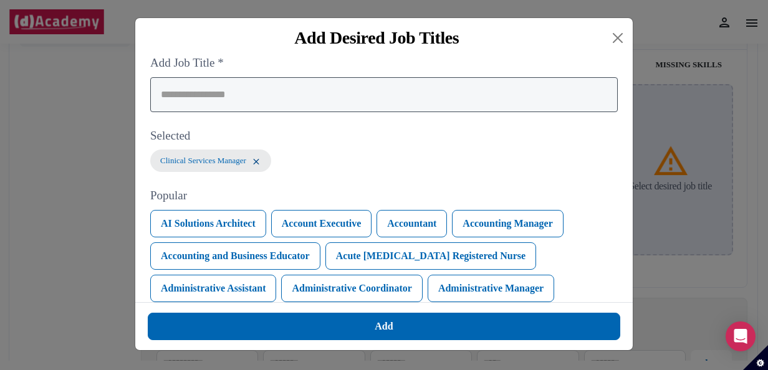
click at [278, 99] on input "search" at bounding box center [384, 94] width 468 height 35
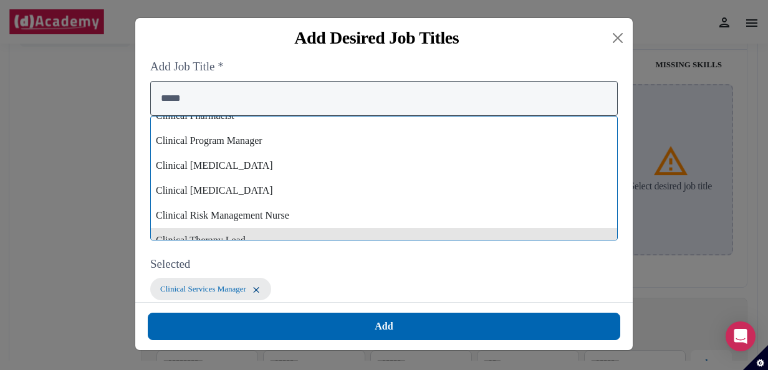
scroll to position [150, 0]
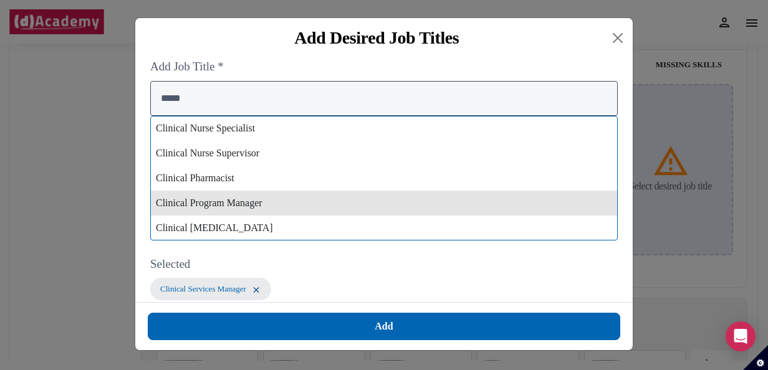
type input "*****"
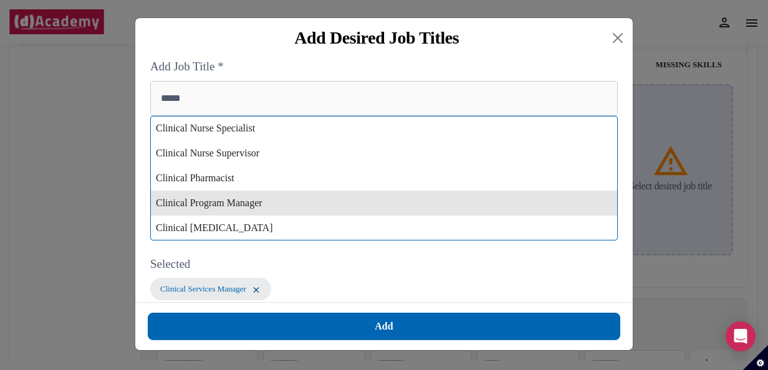
click at [220, 212] on div "Clinical Program Manager" at bounding box center [384, 203] width 466 height 25
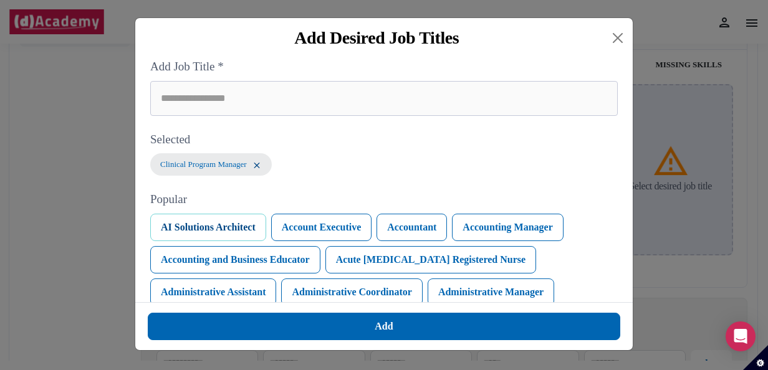
click at [231, 229] on button "AI Solutions Architect" at bounding box center [208, 227] width 116 height 27
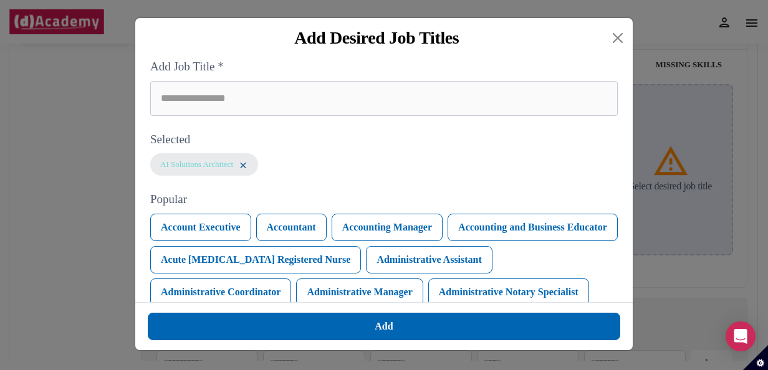
click at [247, 166] on img at bounding box center [243, 165] width 10 height 11
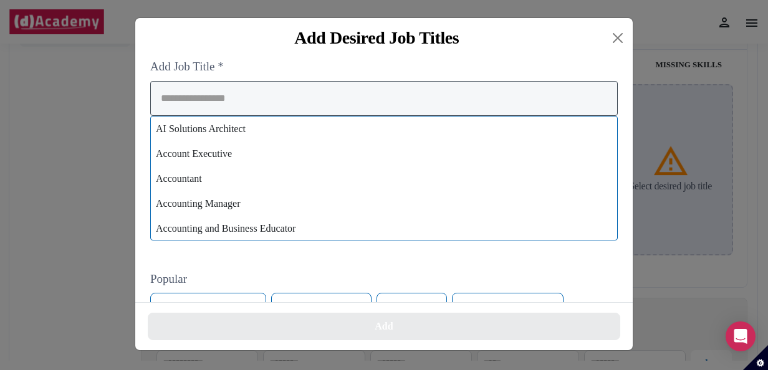
click at [248, 99] on input "search" at bounding box center [384, 98] width 468 height 35
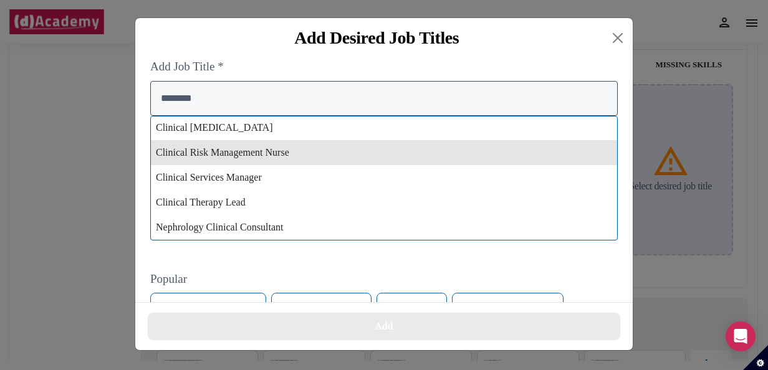
scroll to position [300, 0]
type input "********"
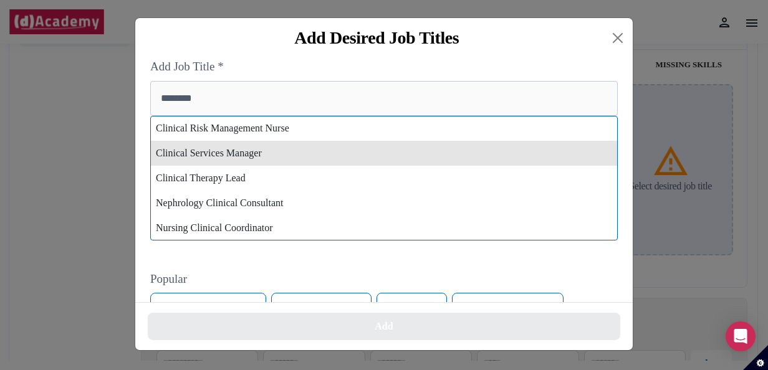
click at [264, 156] on div "Clinical Services Manager" at bounding box center [384, 153] width 466 height 25
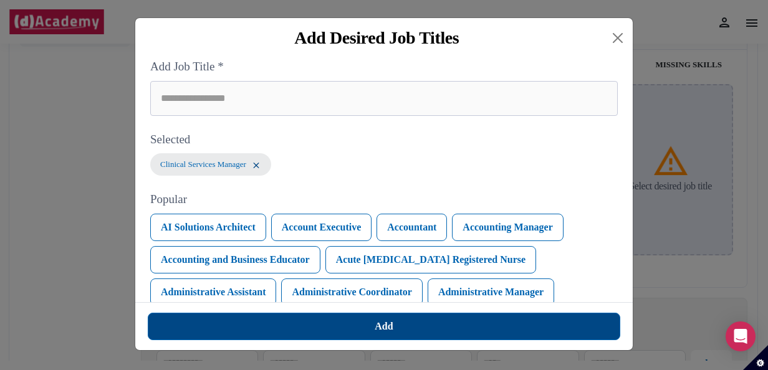
click at [375, 324] on div "Add" at bounding box center [384, 326] width 18 height 15
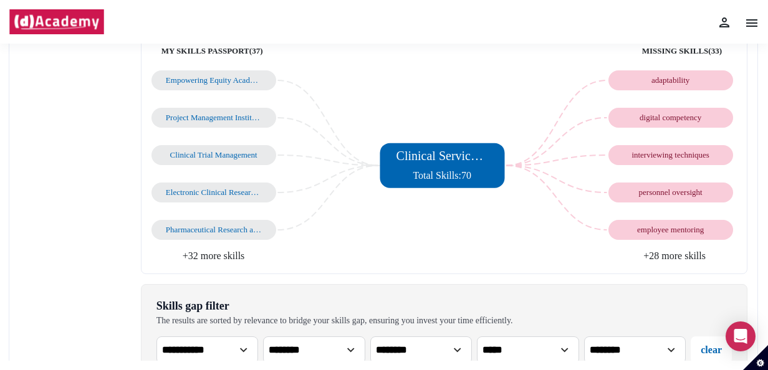
scroll to position [187, 0]
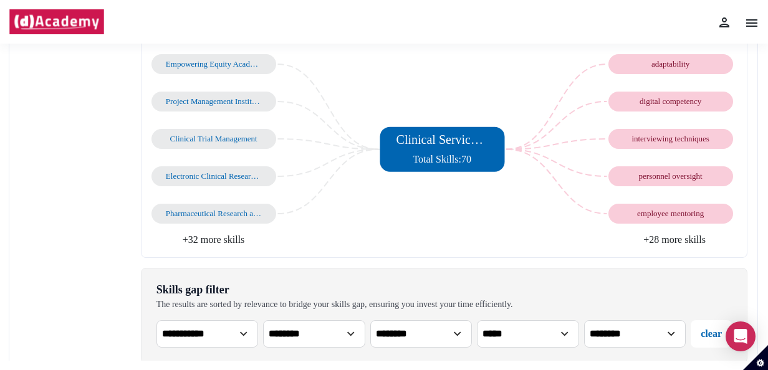
click at [677, 241] on li "+28 more skills" at bounding box center [590, 240] width 293 height 15
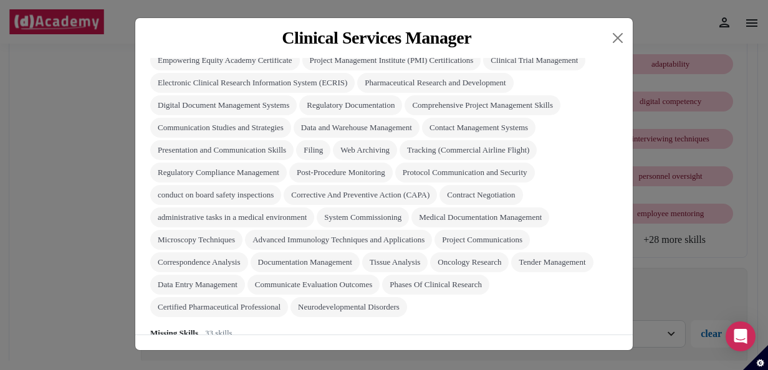
scroll to position [125, 0]
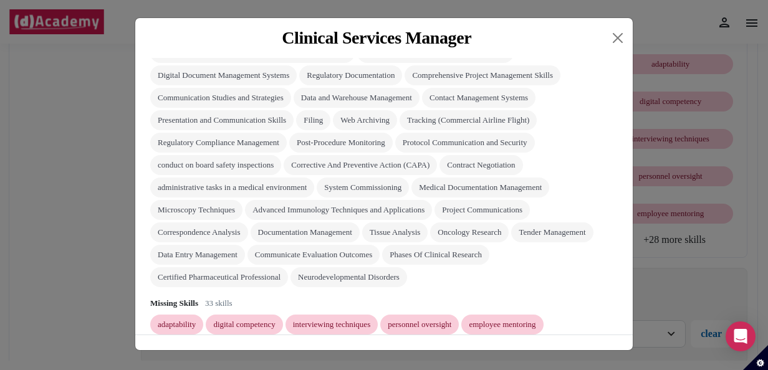
click at [327, 233] on div "Documentation Management" at bounding box center [305, 233] width 94 height 10
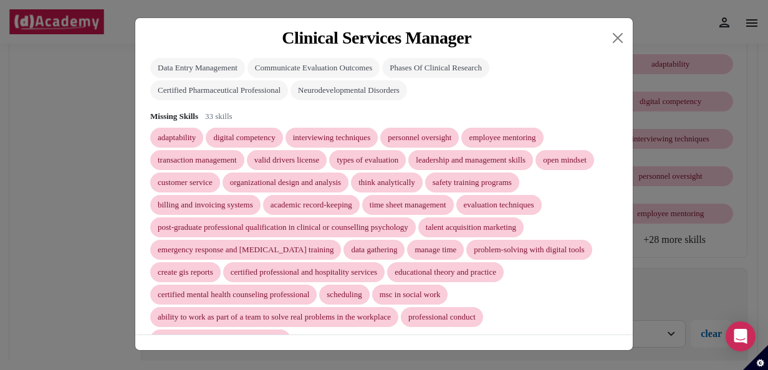
scroll to position [339, 0]
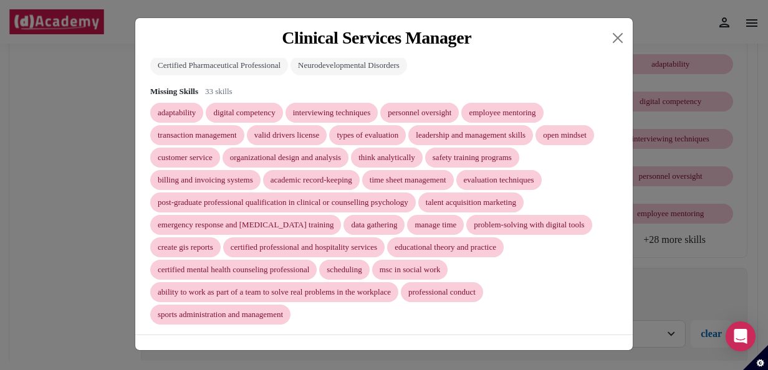
click at [190, 39] on div "Clinical Services Manager" at bounding box center [376, 38] width 463 height 20
click at [613, 43] on button "Close" at bounding box center [618, 38] width 20 height 20
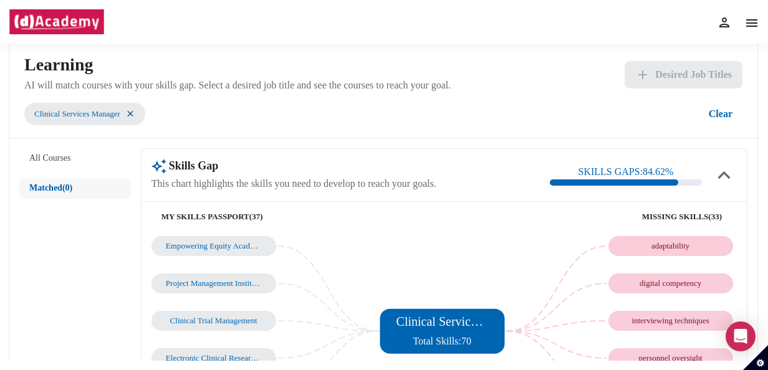
scroll to position [0, 0]
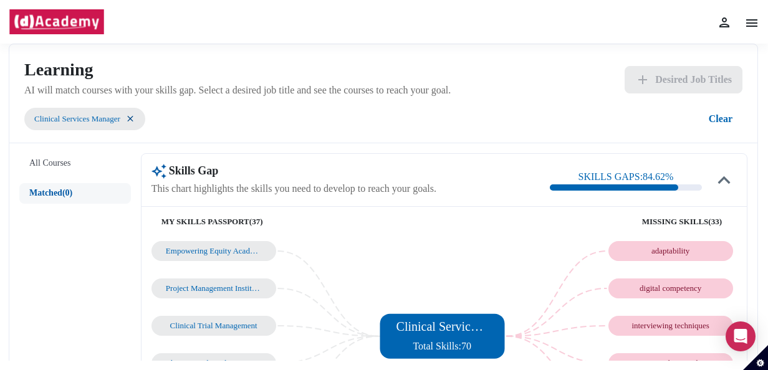
click at [132, 110] on div "Clinical Services Manager" at bounding box center [84, 119] width 121 height 22
click at [134, 120] on img at bounding box center [130, 118] width 10 height 11
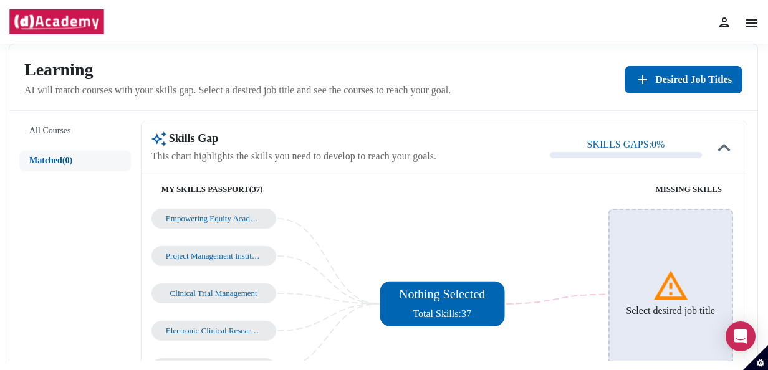
click at [668, 316] on h6 "Select desired job title" at bounding box center [670, 311] width 89 height 12
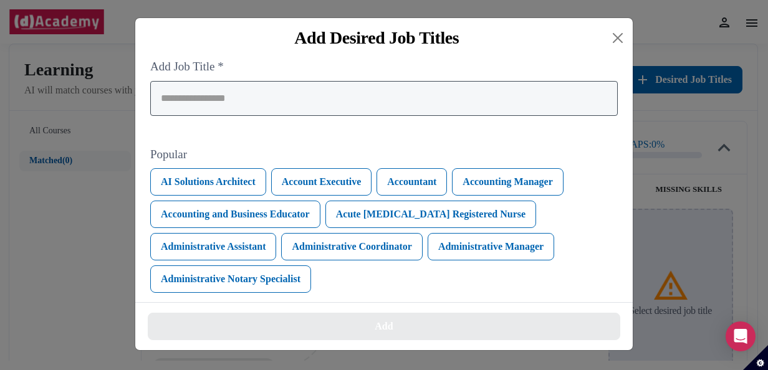
click at [234, 96] on input "search" at bounding box center [384, 98] width 468 height 35
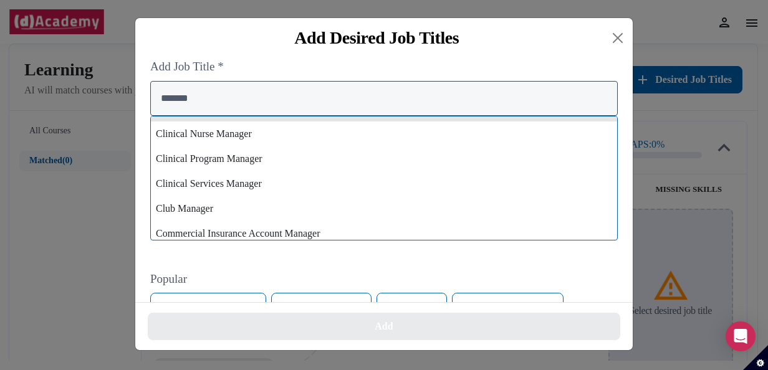
scroll to position [686, 0]
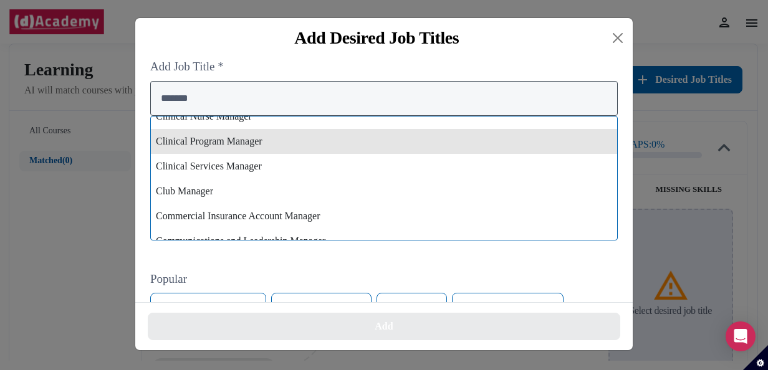
type input "*******"
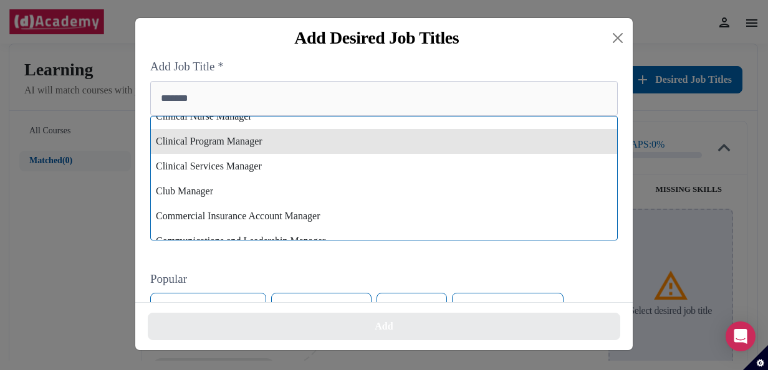
click at [254, 146] on div "Clinical Program Manager" at bounding box center [384, 141] width 466 height 25
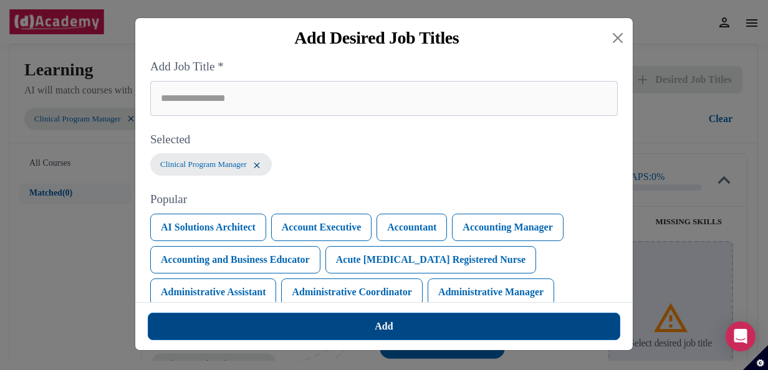
click at [378, 332] on div "Add" at bounding box center [384, 326] width 18 height 15
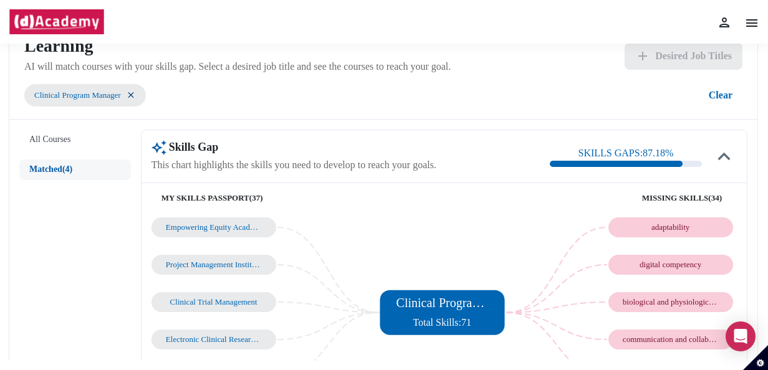
scroll to position [0, 0]
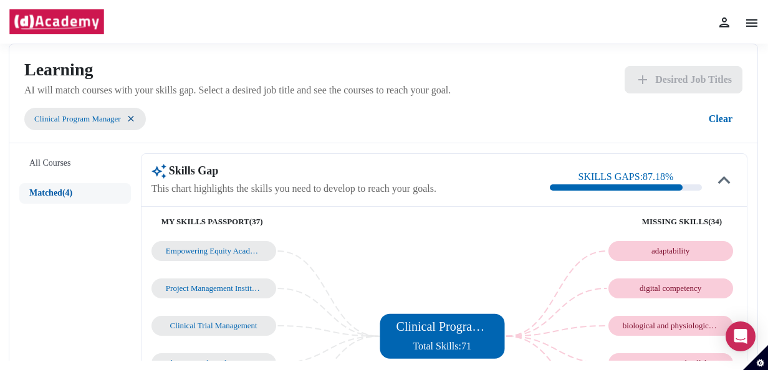
click at [136, 117] on img at bounding box center [131, 118] width 10 height 11
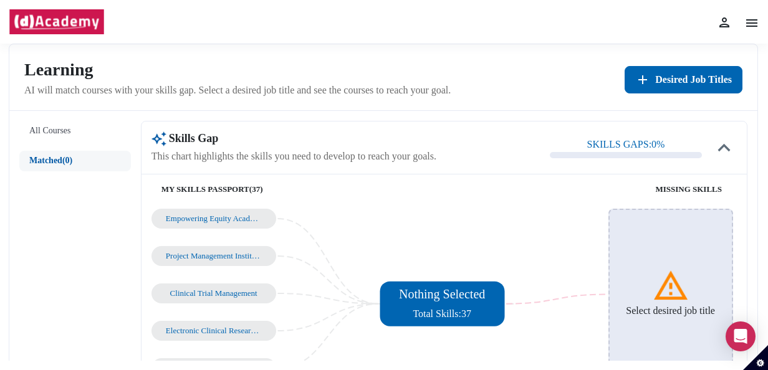
click at [682, 284] on img at bounding box center [670, 285] width 37 height 37
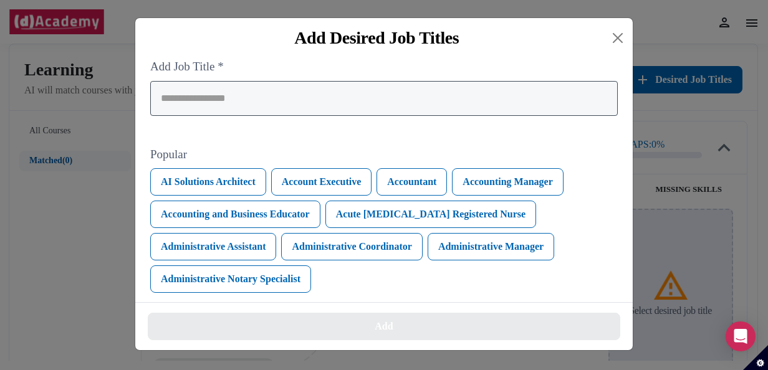
click at [238, 110] on input "search" at bounding box center [384, 98] width 468 height 35
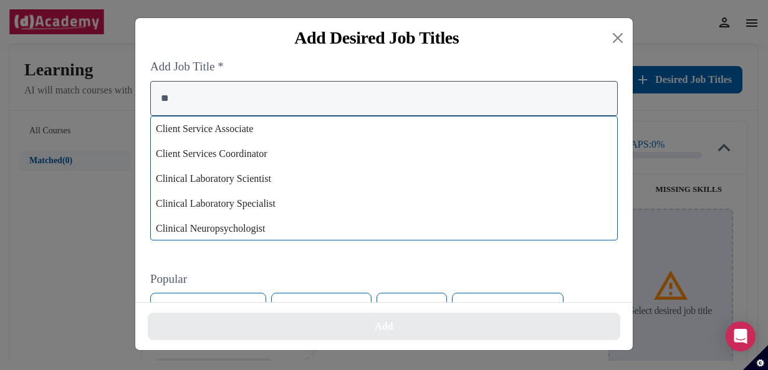
type input "*"
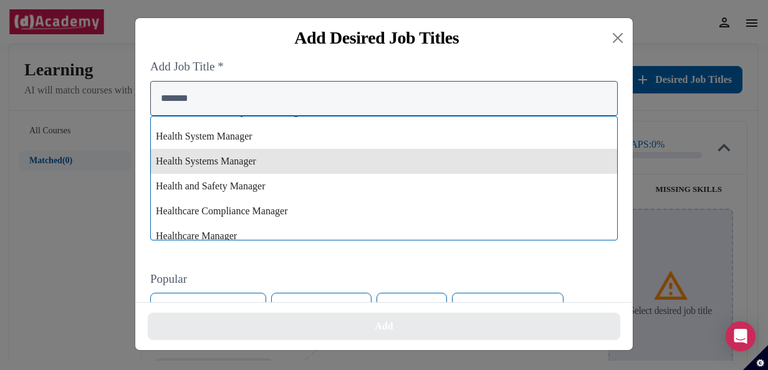
scroll to position [2182, 0]
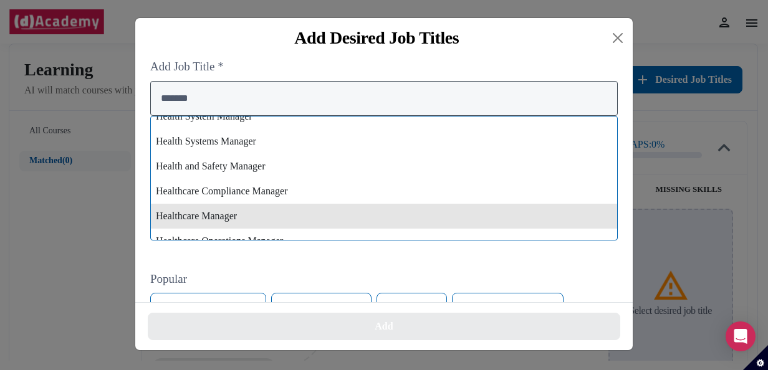
type input "*******"
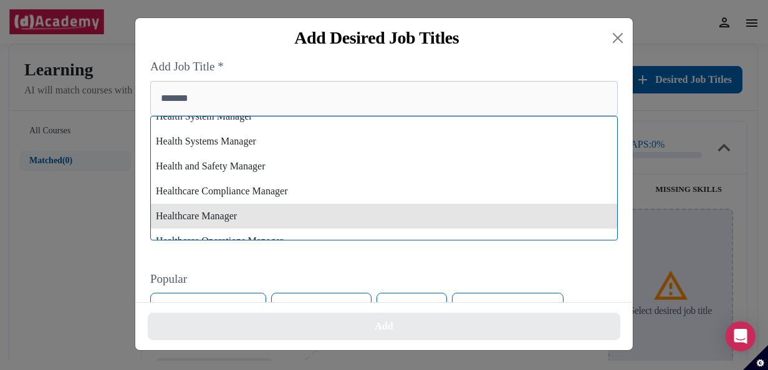
click at [234, 217] on div "Healthcare Manager" at bounding box center [384, 216] width 466 height 25
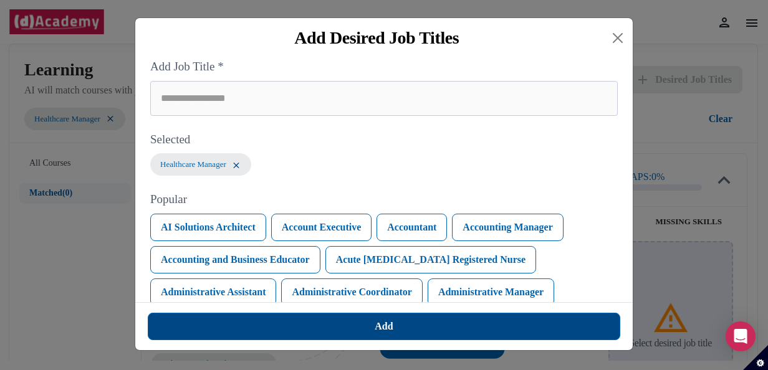
click at [365, 334] on button "Add" at bounding box center [384, 326] width 473 height 27
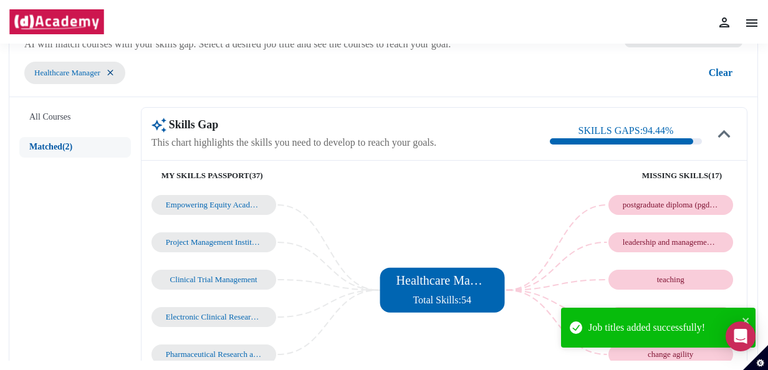
scroll to position [62, 0]
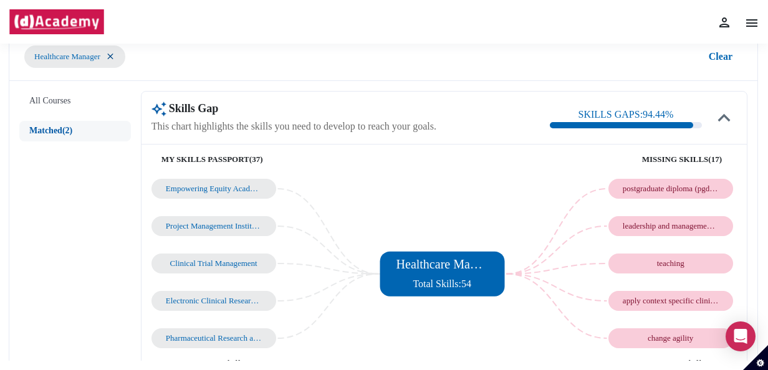
click at [670, 190] on div "postgraduate diploma (pgdip)" at bounding box center [671, 189] width 96 height 10
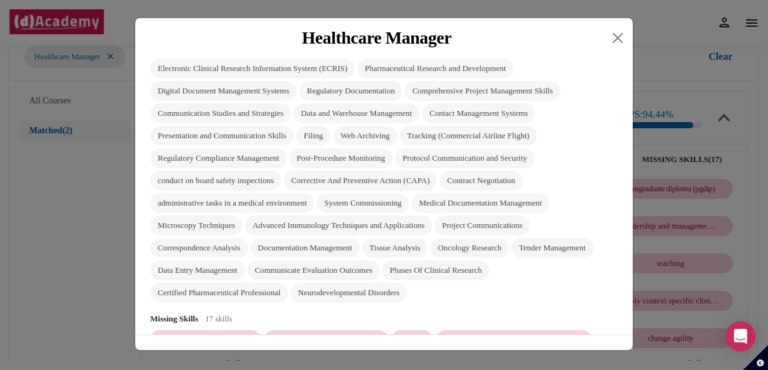
scroll to position [227, 0]
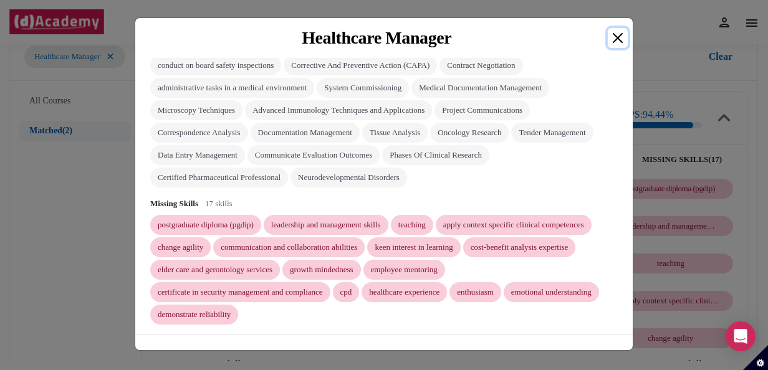
click at [619, 39] on button "Close" at bounding box center [618, 38] width 20 height 20
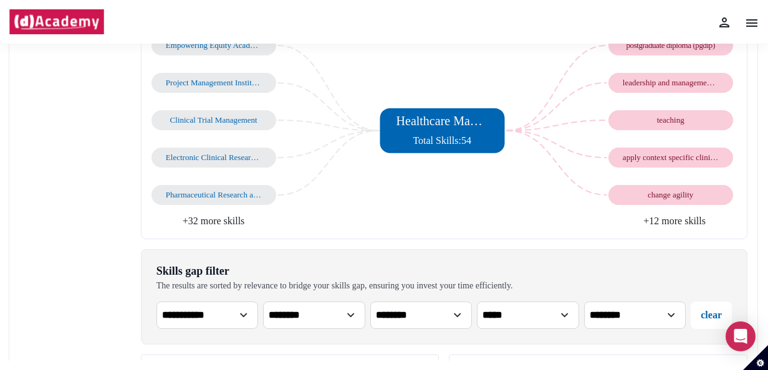
scroll to position [330, 0]
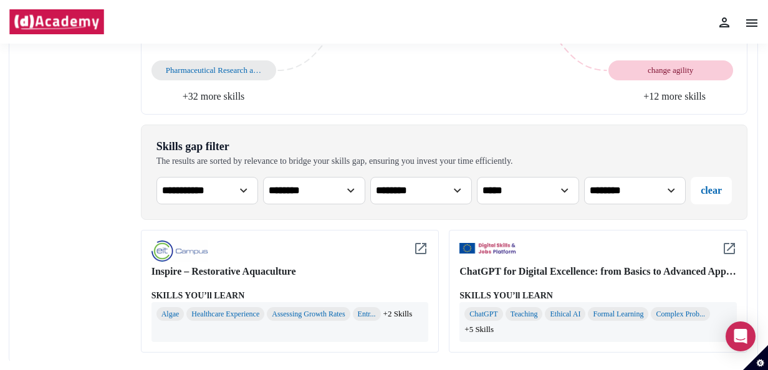
click at [483, 327] on span "+5 Skills" at bounding box center [478, 330] width 29 height 12
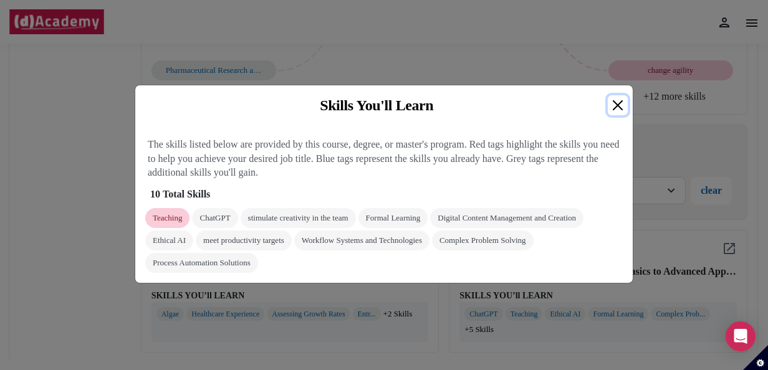
click at [613, 110] on button "Close" at bounding box center [618, 105] width 20 height 20
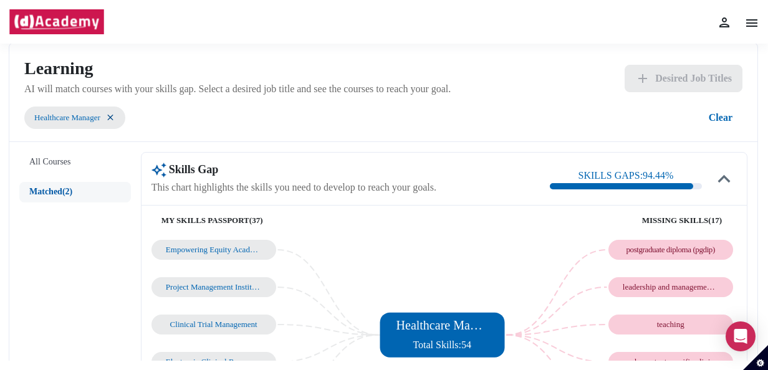
scroll to position [0, 0]
